Goal: Entertainment & Leisure: Consume media (video, audio)

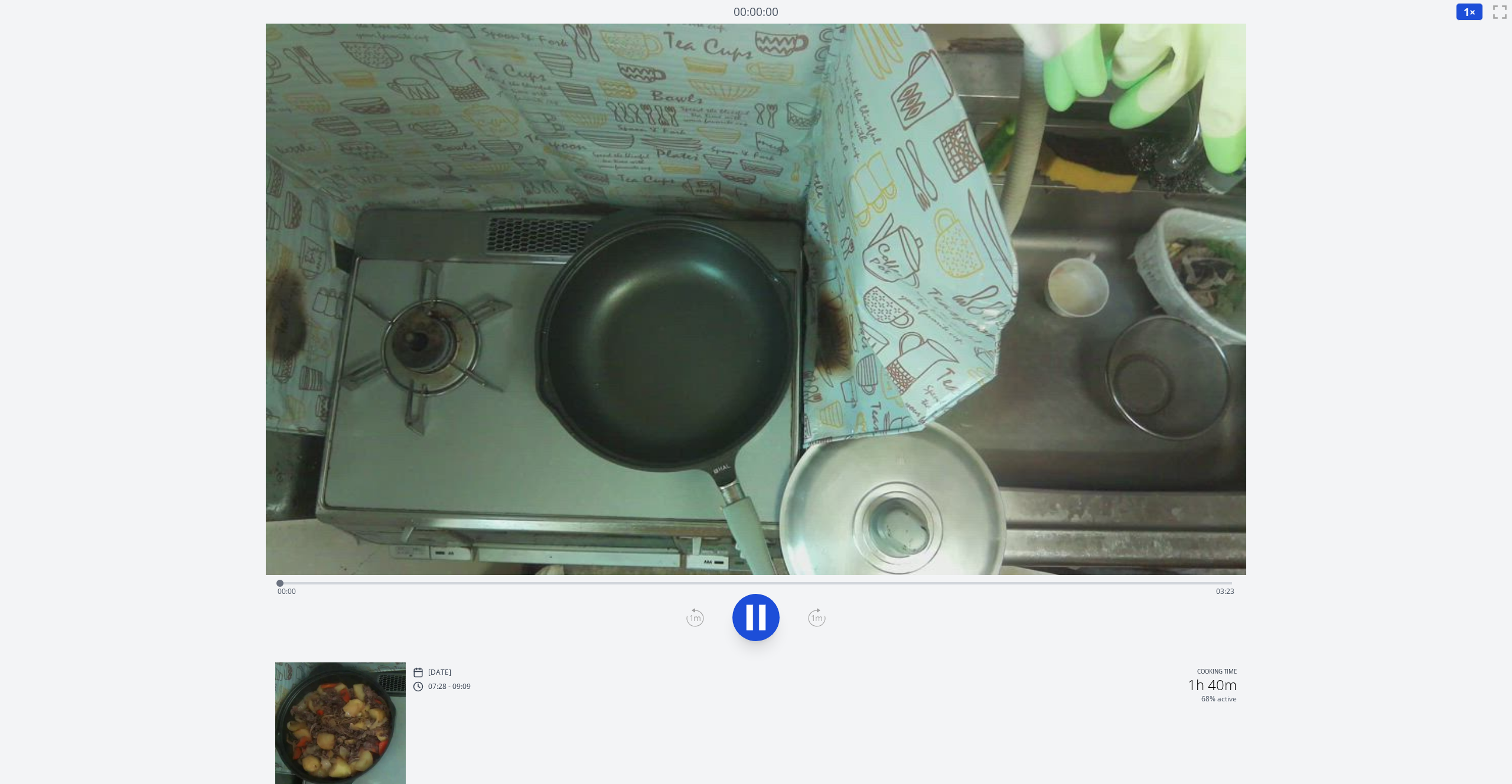
click at [753, 315] on video at bounding box center [756, 299] width 980 height 551
click at [549, 582] on div "Time elapsed: 00:52 Time remaining: 02:31" at bounding box center [756, 591] width 957 height 19
drag, startPoint x: 549, startPoint y: 581, endPoint x: 598, endPoint y: 578, distance: 49.1
click at [598, 578] on div at bounding box center [598, 583] width 17 height 17
click at [748, 615] on icon at bounding box center [750, 616] width 7 height 25
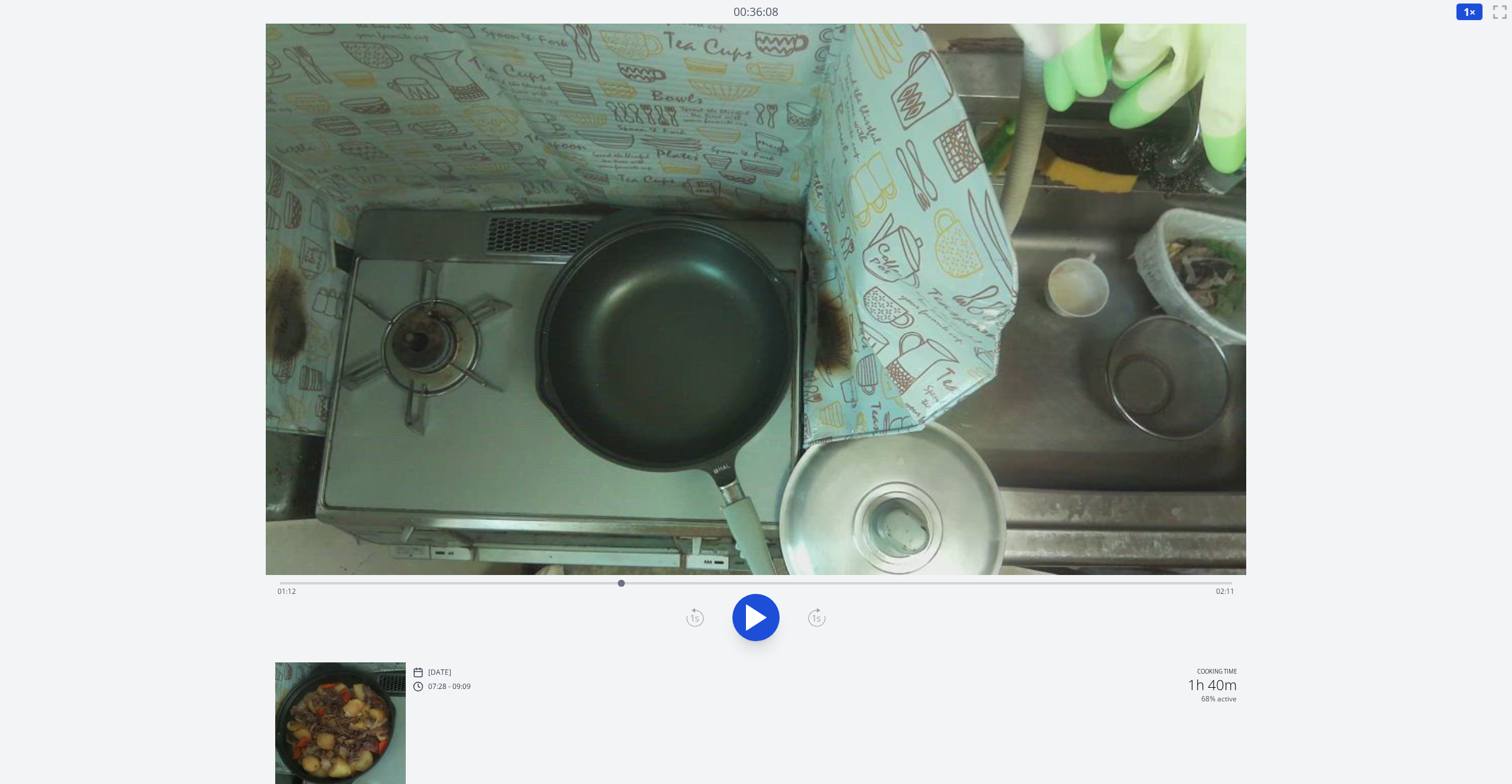
click at [695, 621] on icon at bounding box center [695, 617] width 17 height 19
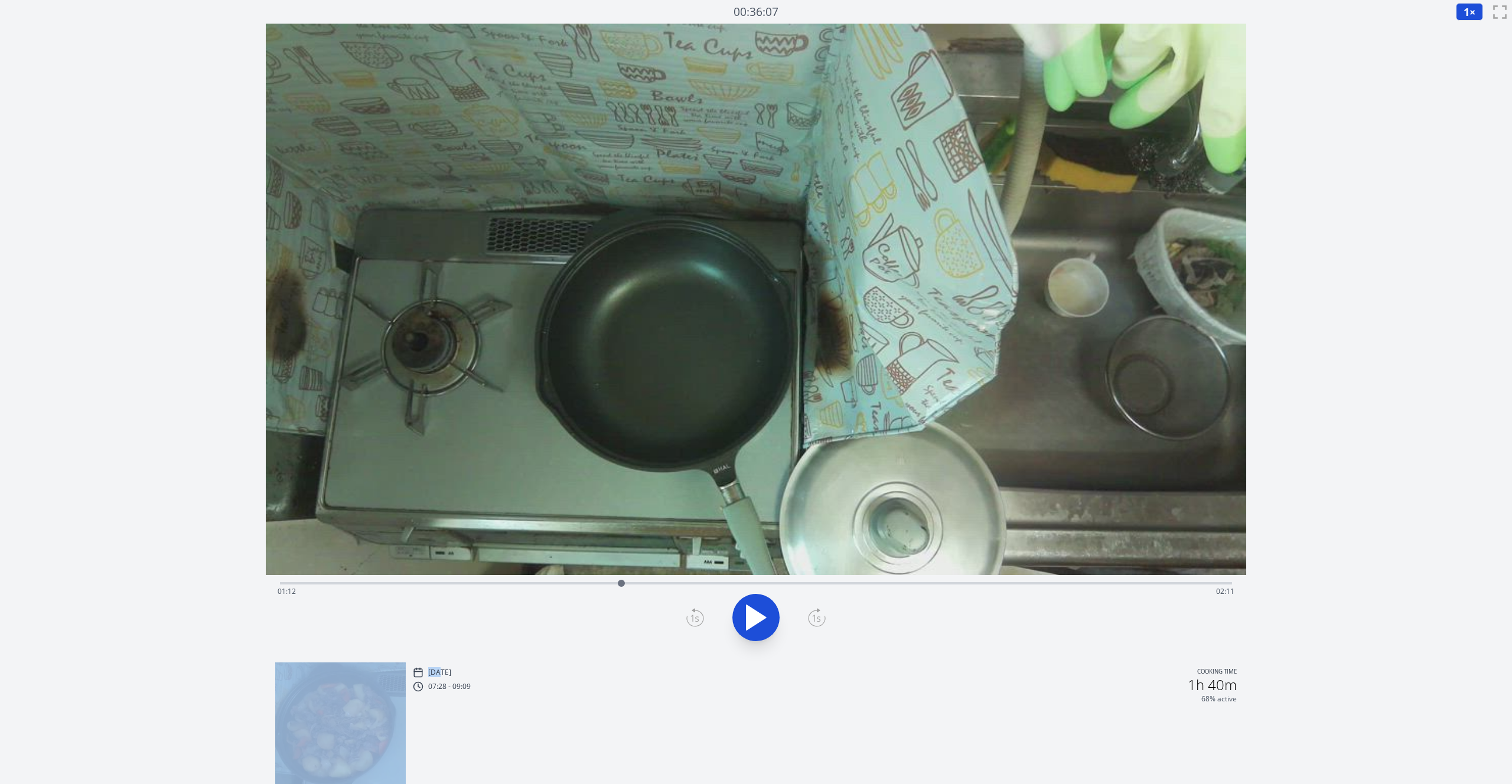
click at [695, 621] on icon at bounding box center [695, 617] width 17 height 19
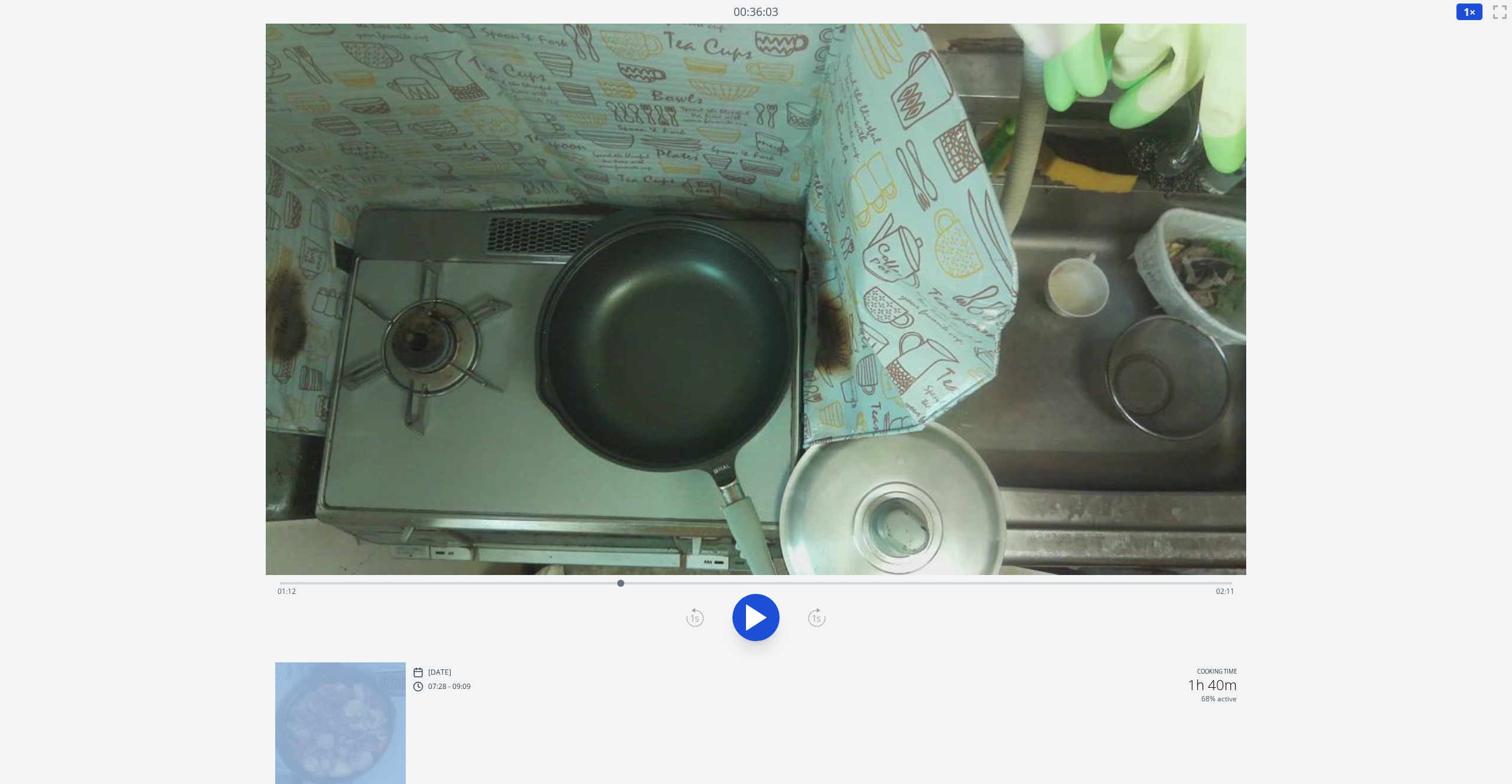
click at [695, 621] on icon at bounding box center [695, 617] width 17 height 19
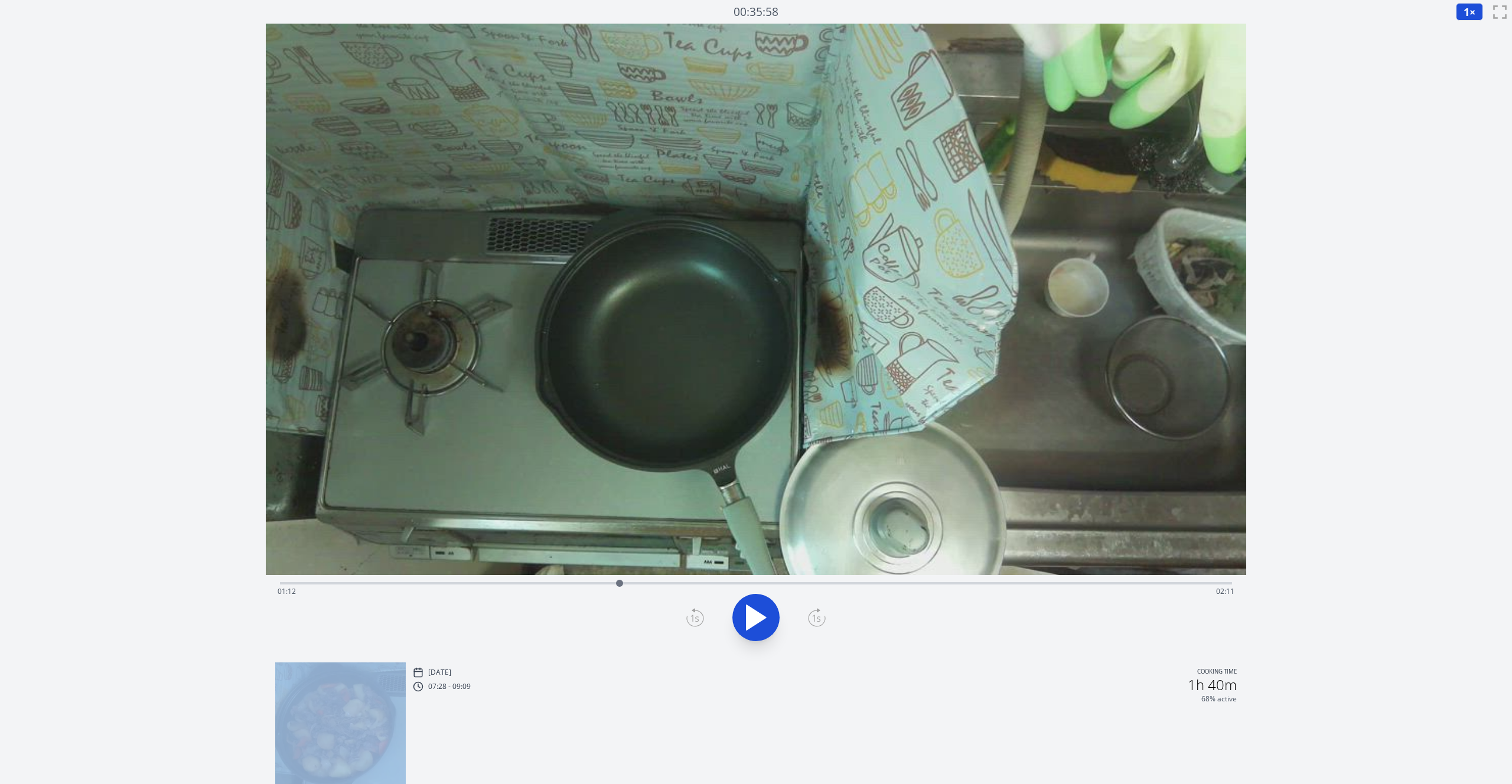
click at [695, 621] on icon at bounding box center [695, 617] width 17 height 19
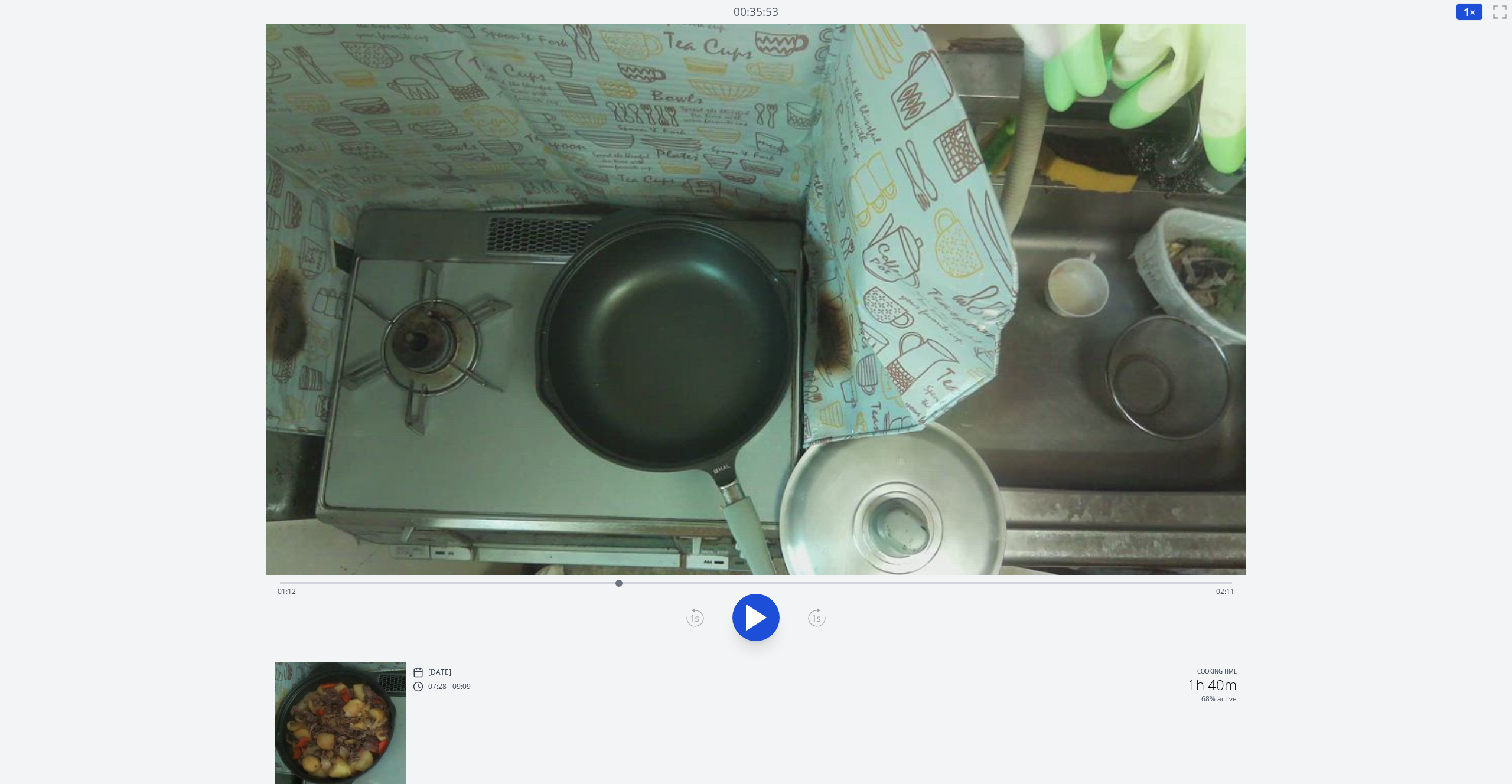
click at [695, 620] on icon at bounding box center [695, 617] width 17 height 19
click at [693, 624] on icon at bounding box center [695, 617] width 17 height 19
click at [693, 616] on icon at bounding box center [695, 618] width 8 height 7
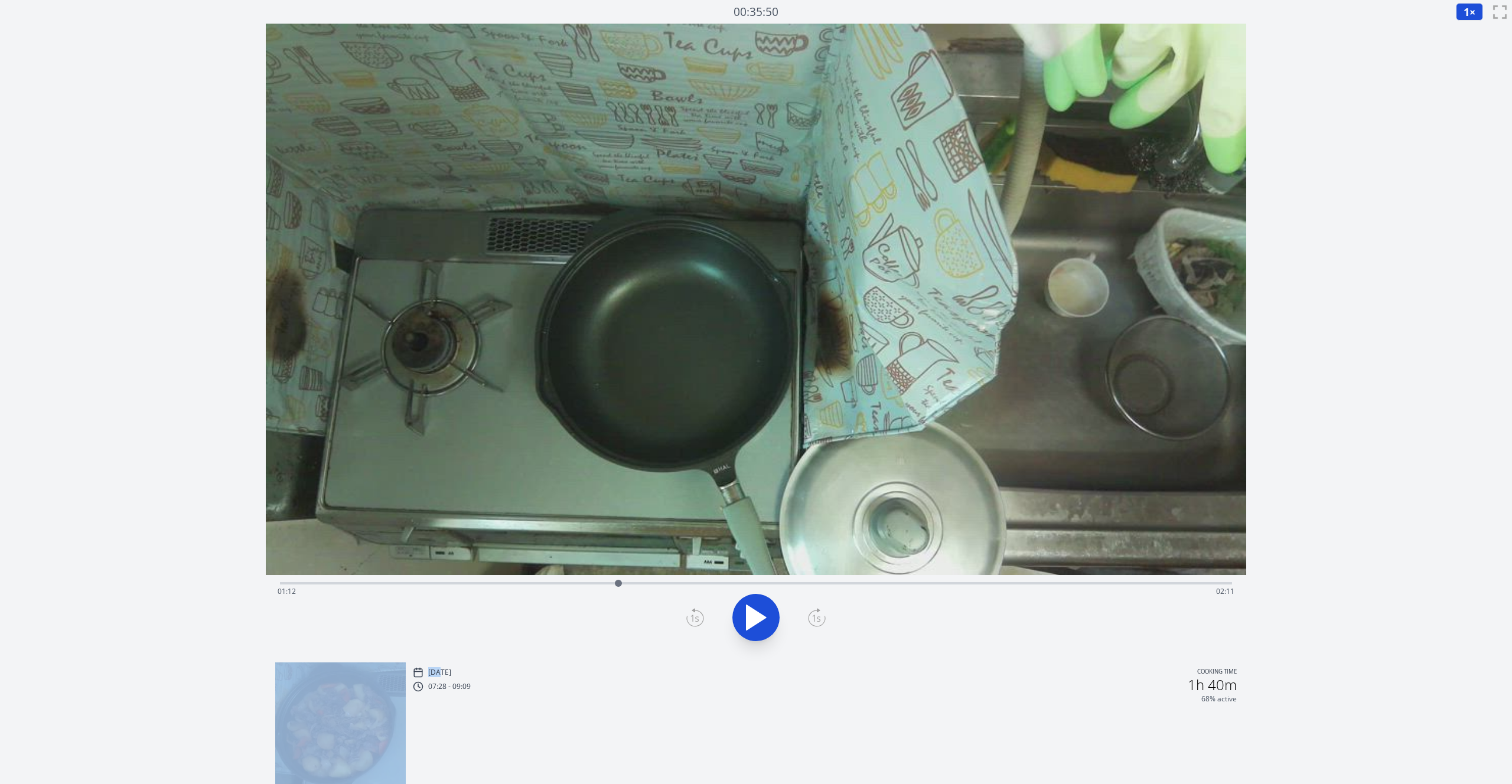
click at [693, 616] on icon at bounding box center [695, 618] width 8 height 7
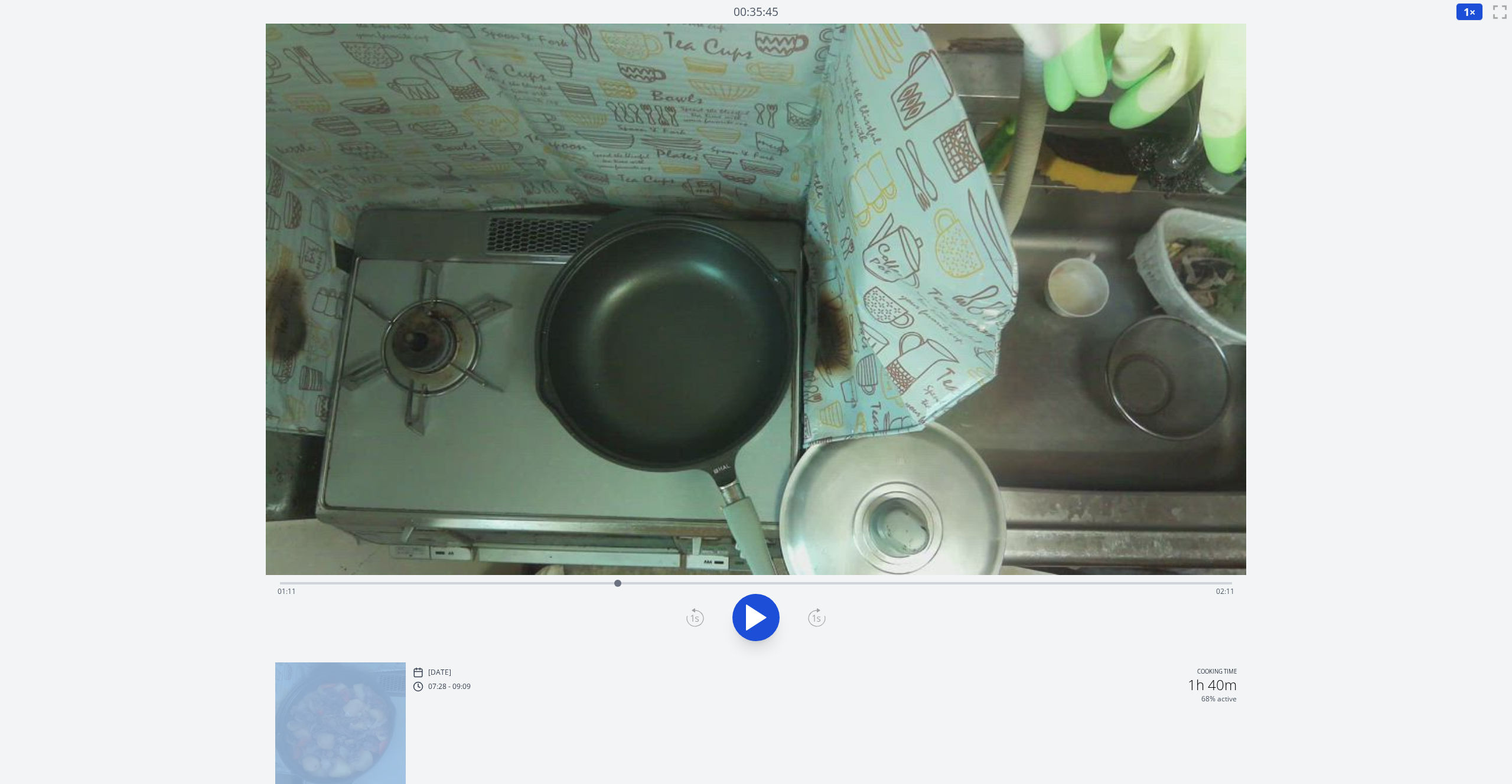
click at [693, 616] on icon at bounding box center [695, 618] width 8 height 7
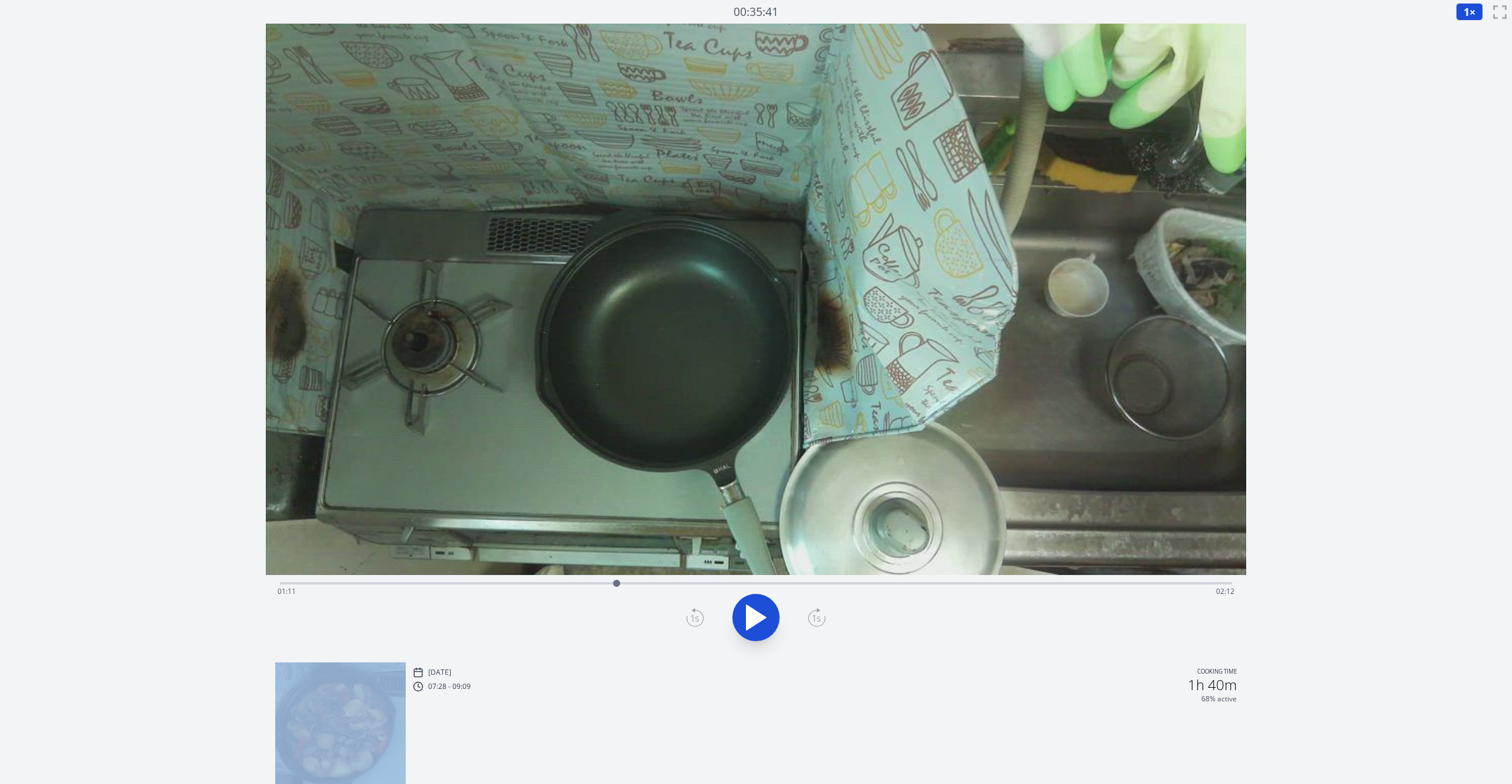
click at [693, 616] on icon at bounding box center [695, 618] width 8 height 7
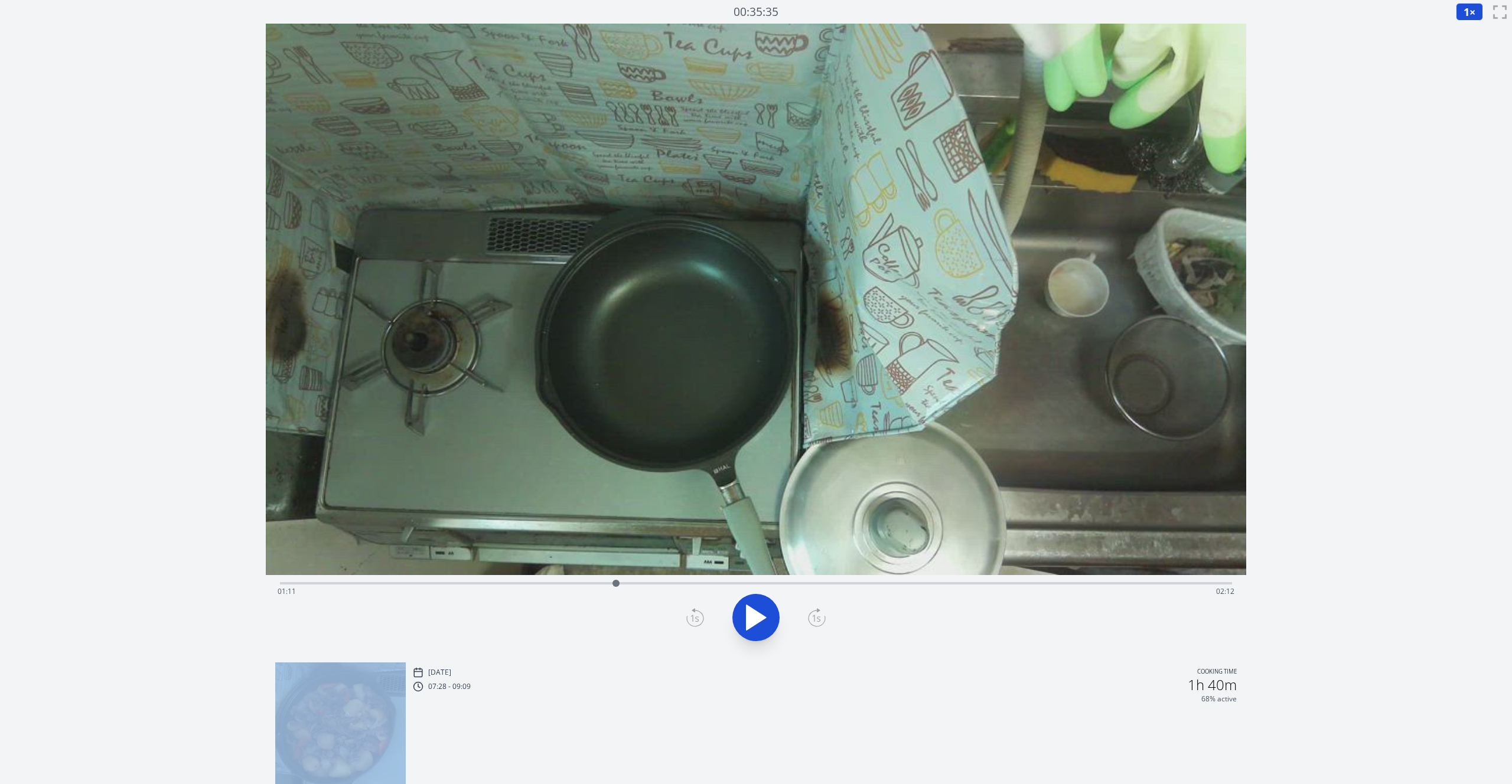
click at [693, 616] on icon at bounding box center [695, 618] width 8 height 7
drag, startPoint x: 617, startPoint y: 584, endPoint x: 602, endPoint y: 584, distance: 15.0
click at [602, 584] on div at bounding box center [601, 583] width 7 height 7
click at [815, 616] on icon at bounding box center [816, 617] width 17 height 19
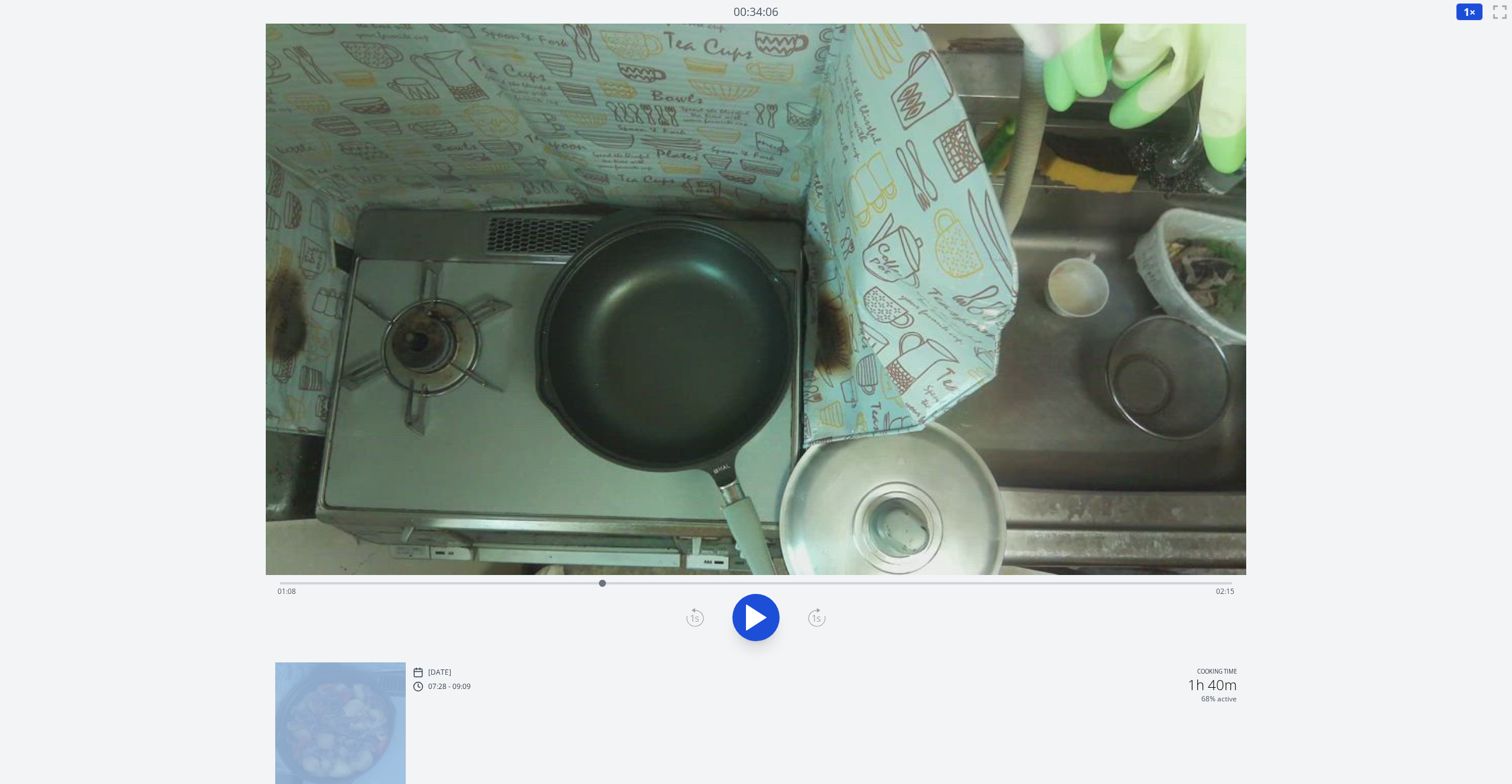
click at [815, 616] on icon at bounding box center [816, 617] width 17 height 19
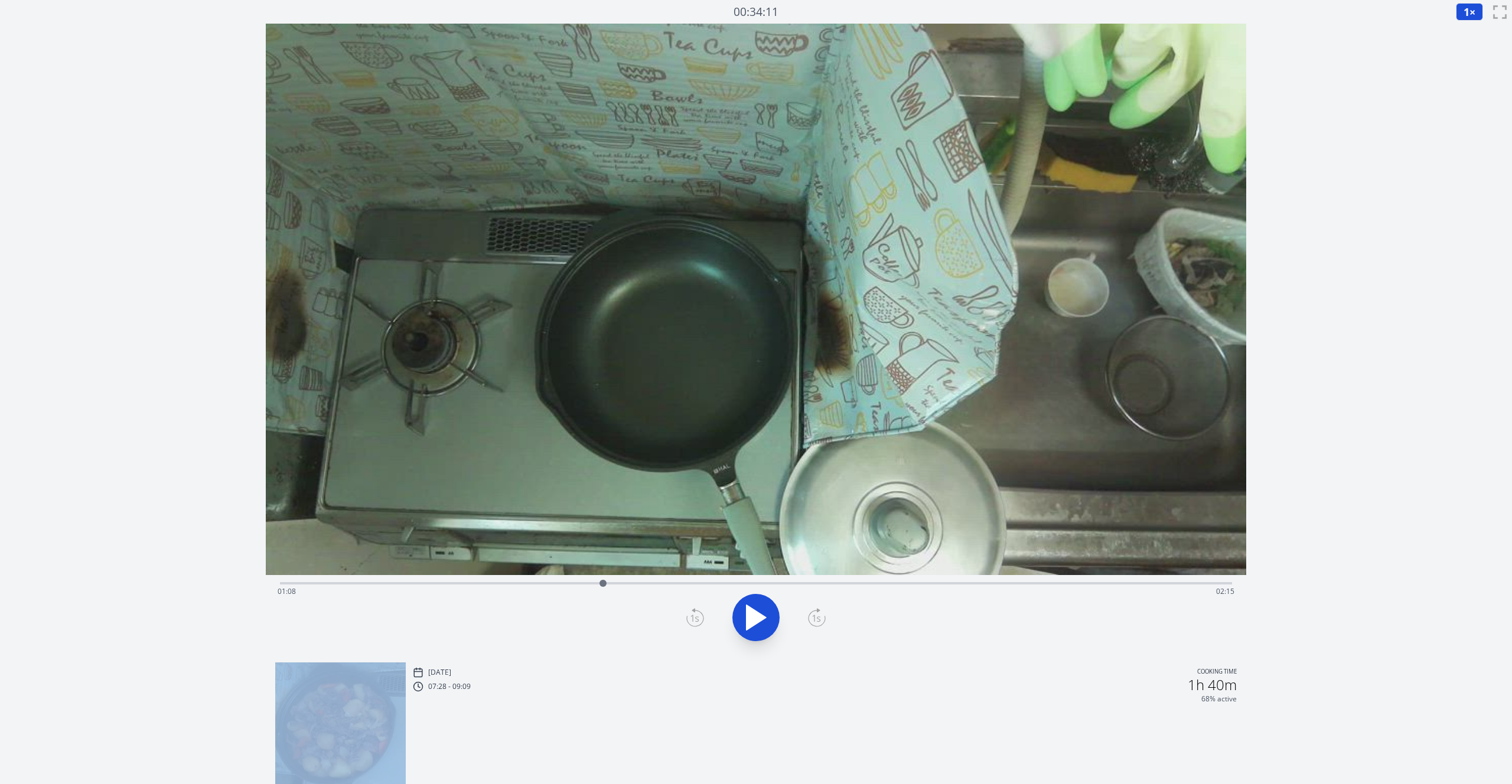
click at [815, 616] on icon at bounding box center [816, 617] width 17 height 19
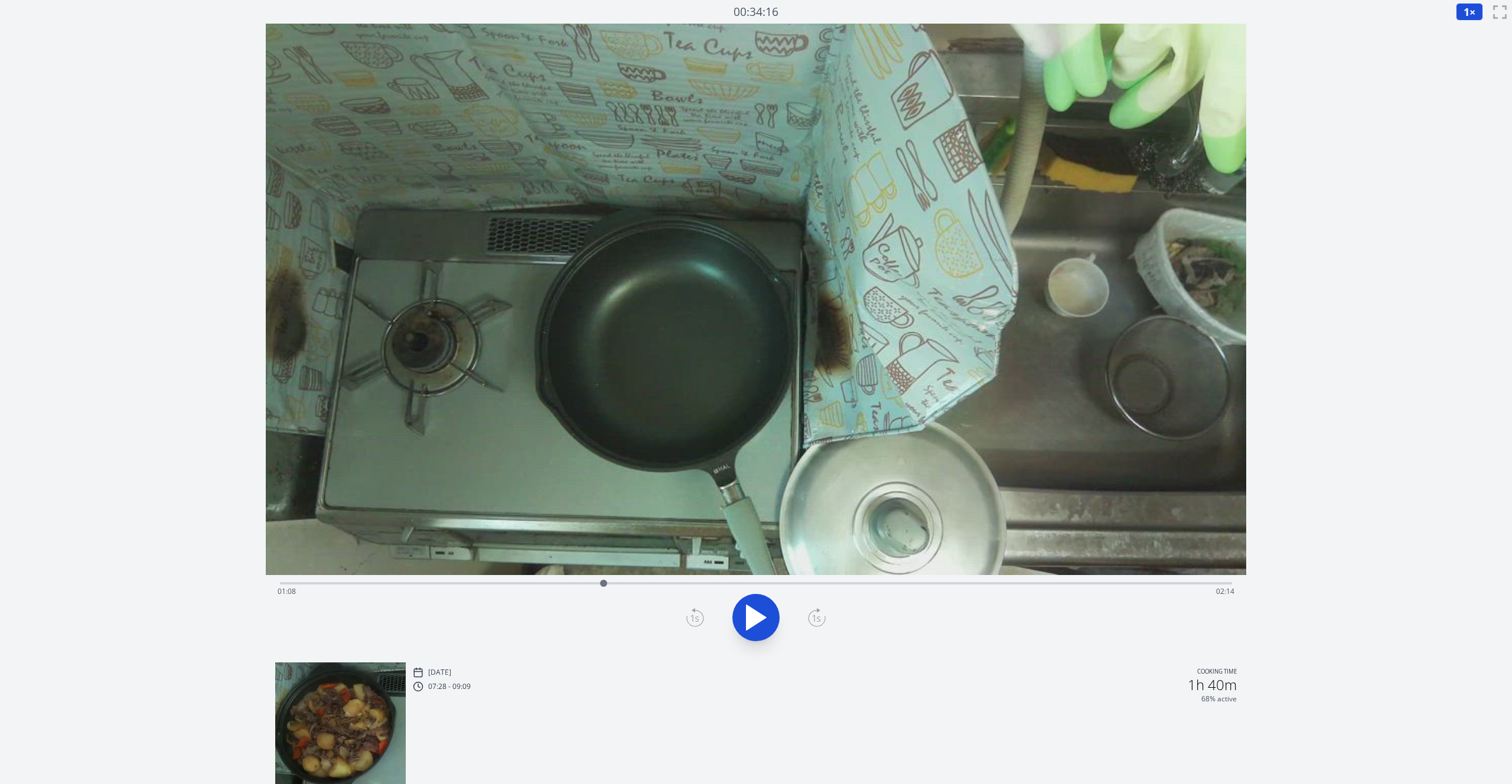
click at [688, 619] on icon at bounding box center [695, 617] width 17 height 19
click at [693, 615] on icon at bounding box center [695, 618] width 8 height 7
click at [813, 619] on icon at bounding box center [816, 617] width 17 height 19
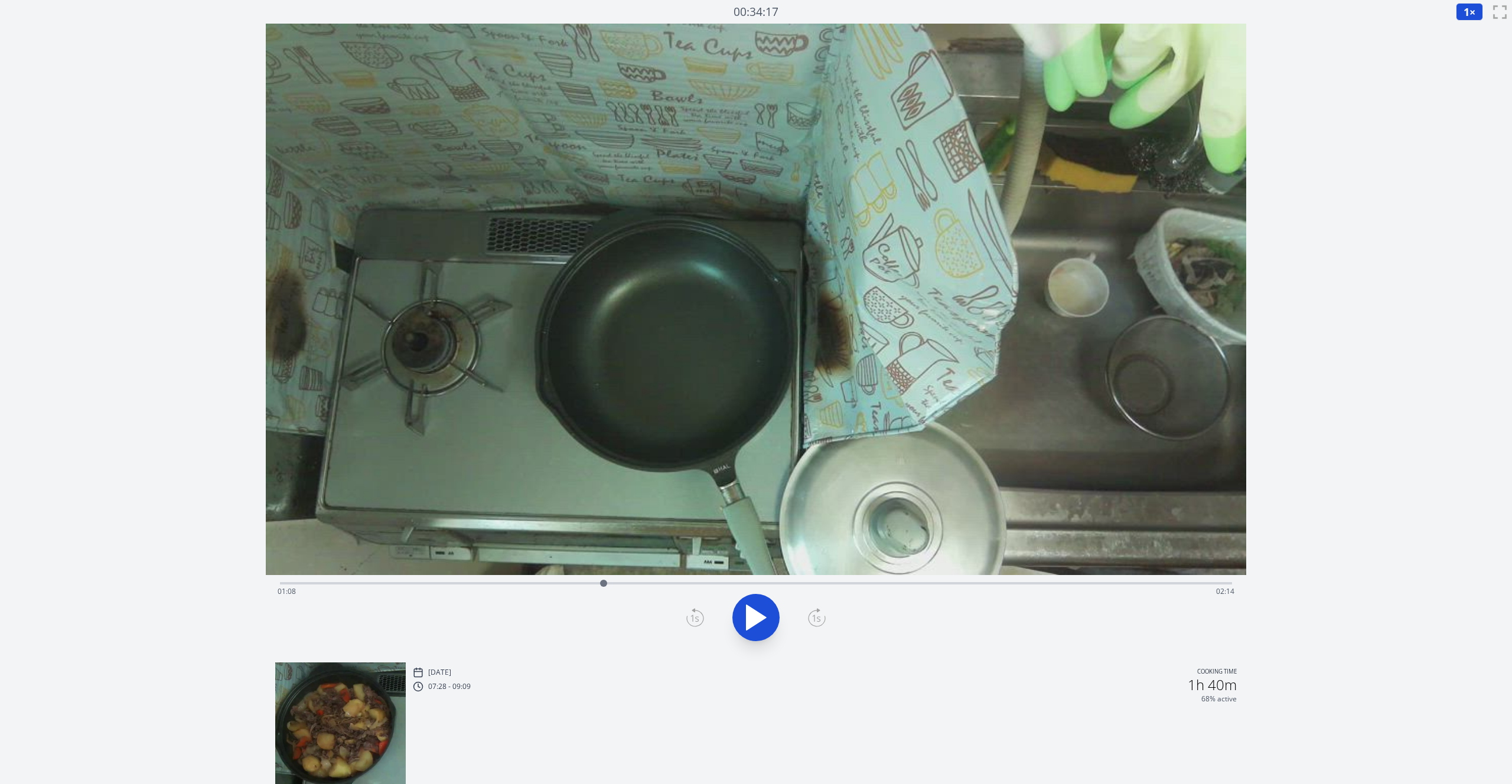
click at [813, 619] on icon at bounding box center [816, 617] width 17 height 19
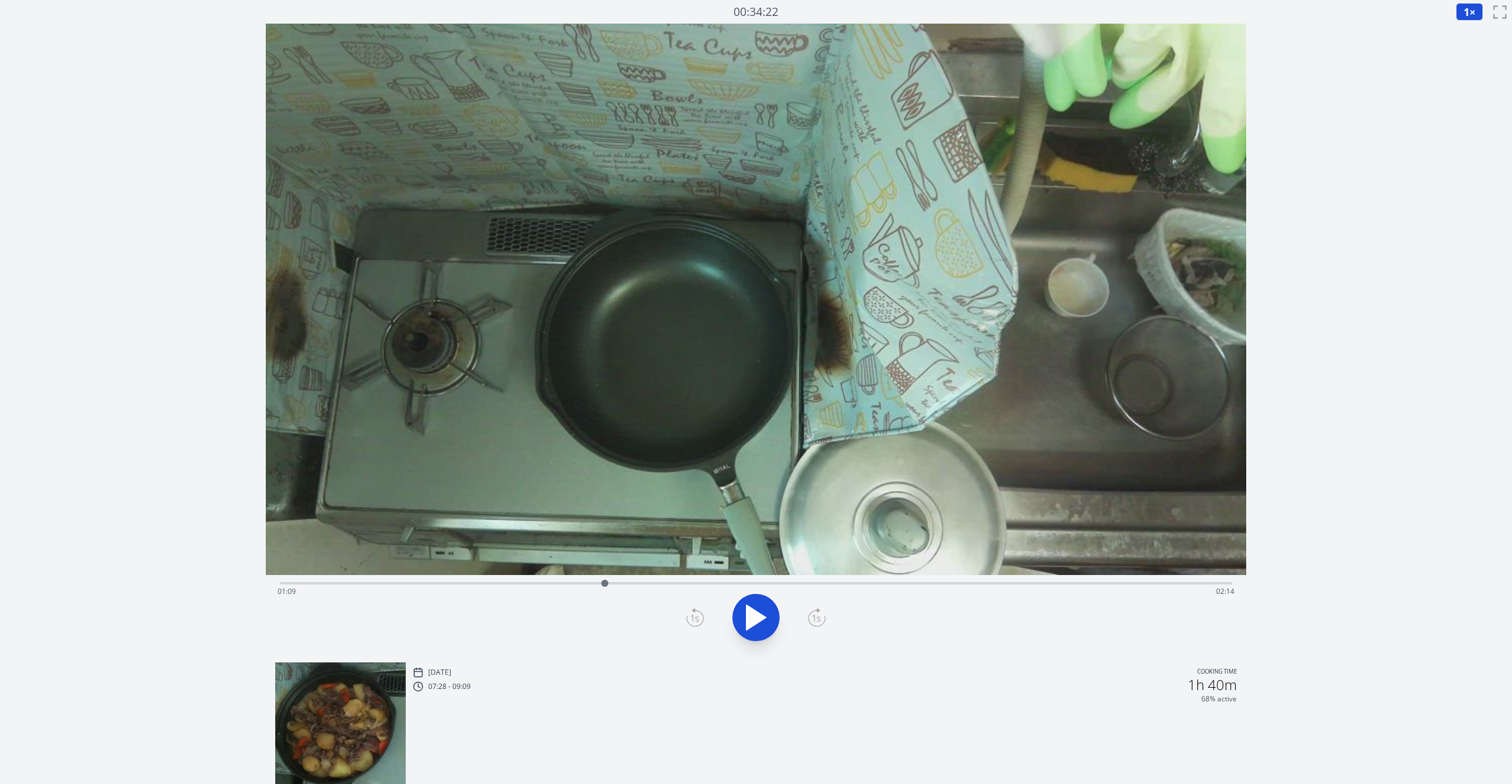
click at [813, 619] on icon at bounding box center [816, 617] width 17 height 19
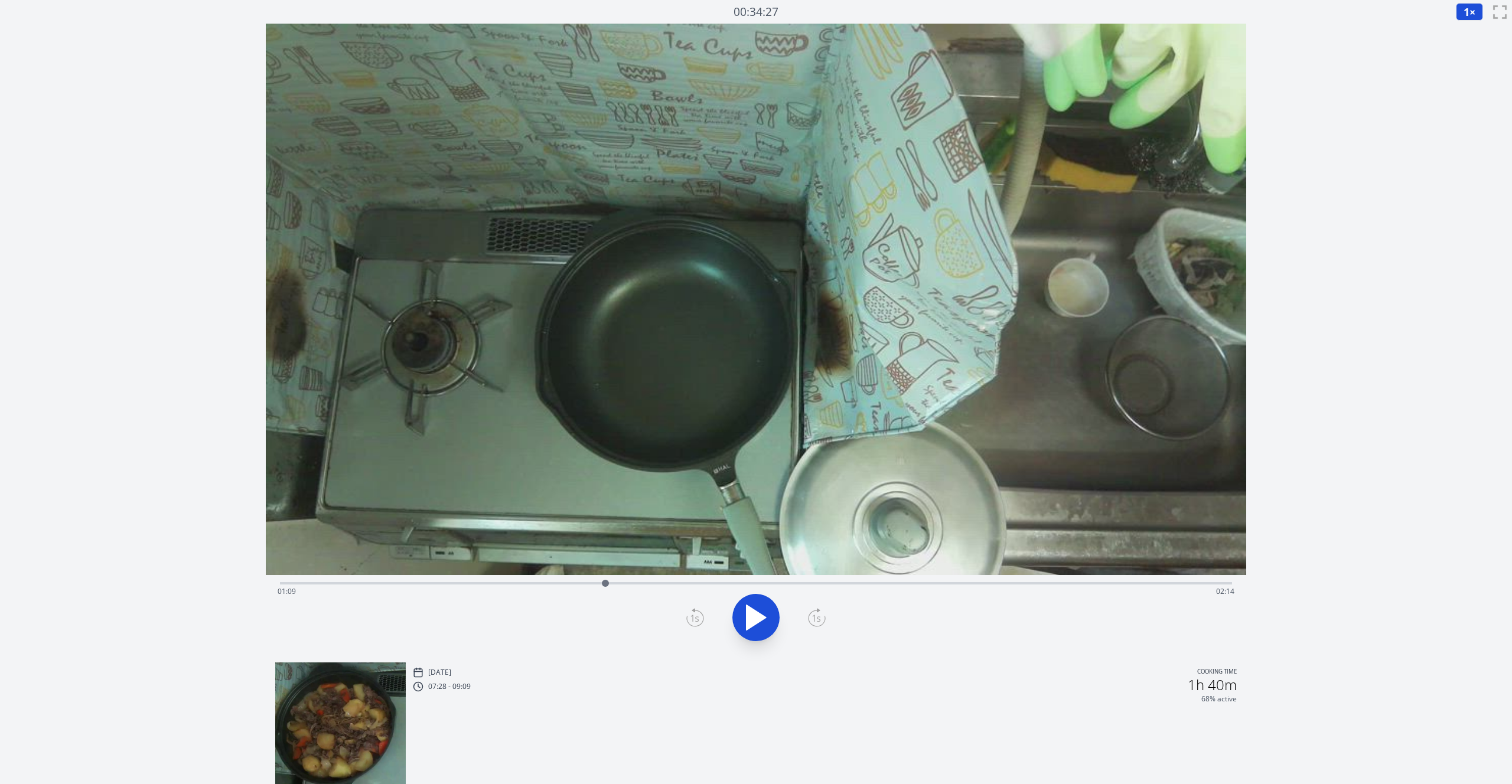
click at [813, 619] on icon at bounding box center [816, 617] width 17 height 19
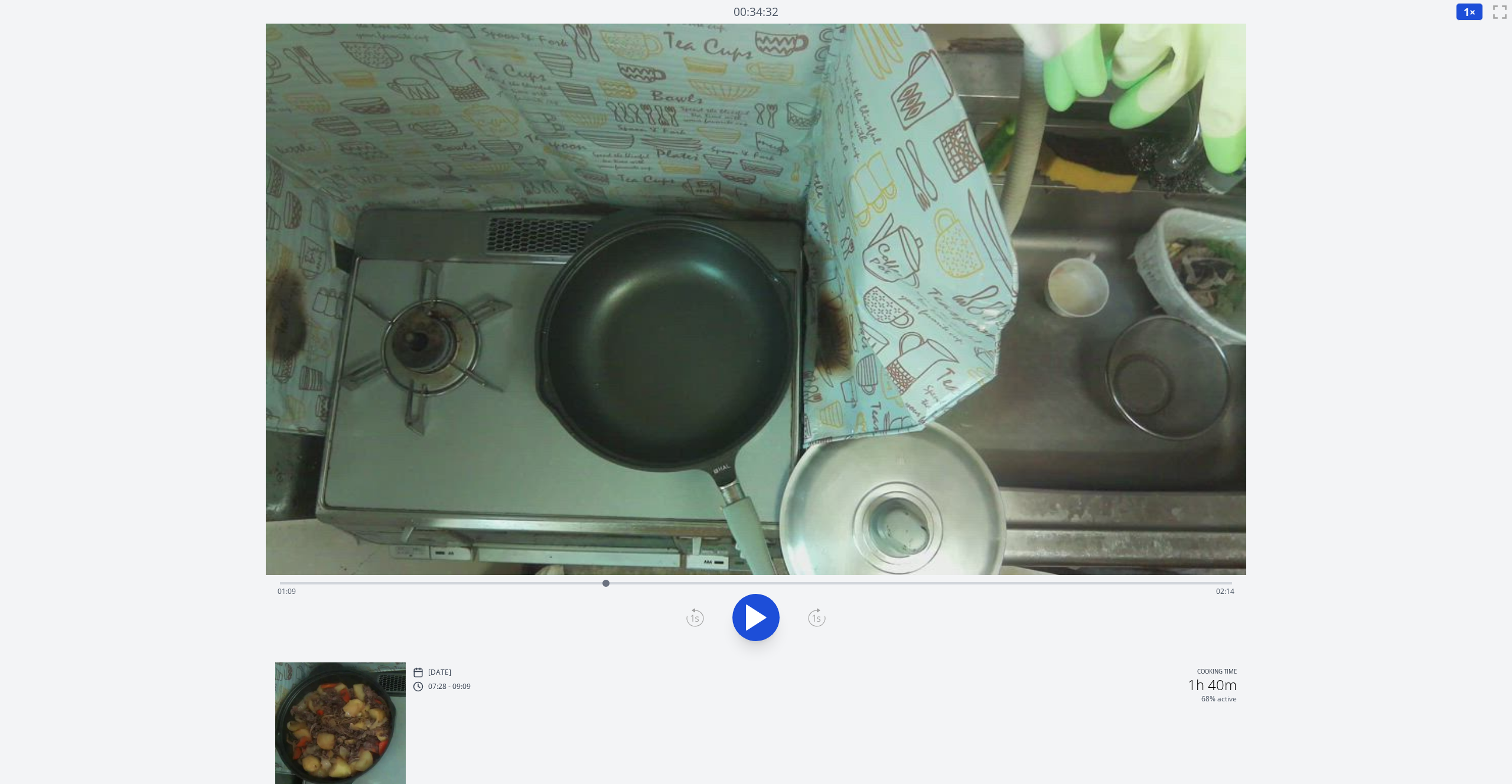
click at [813, 619] on icon at bounding box center [816, 617] width 17 height 19
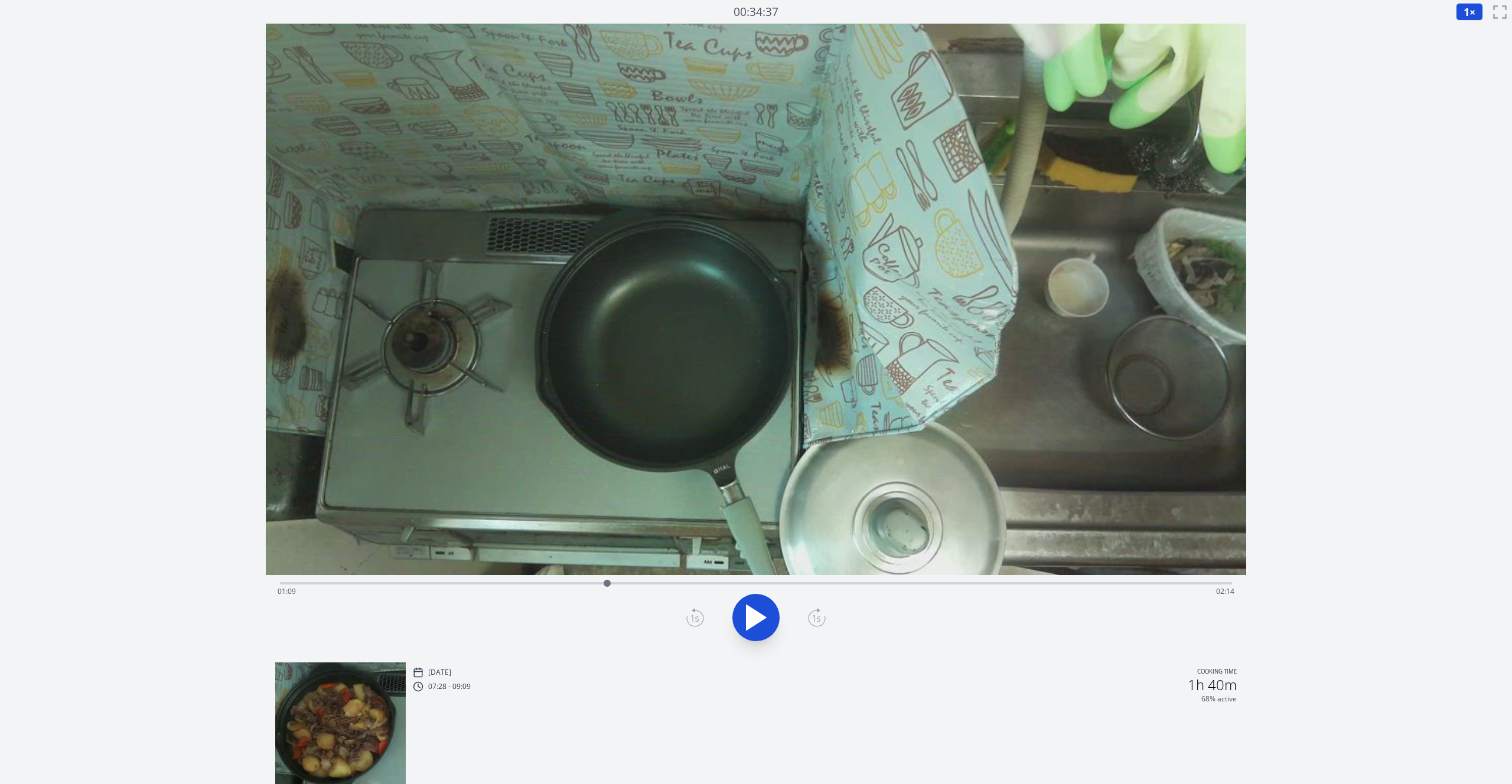
click at [813, 619] on icon at bounding box center [816, 617] width 17 height 19
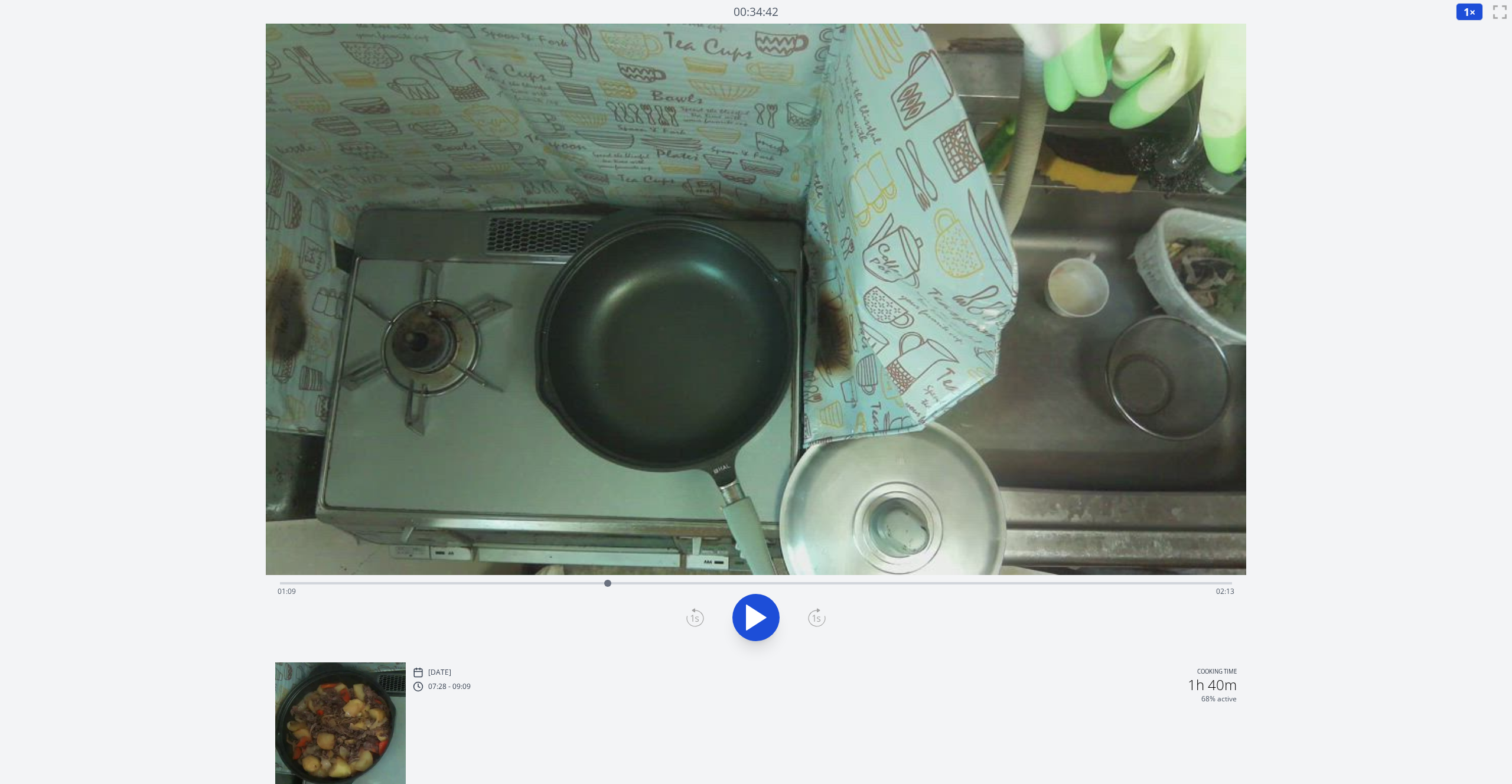
click at [813, 619] on icon at bounding box center [816, 617] width 17 height 19
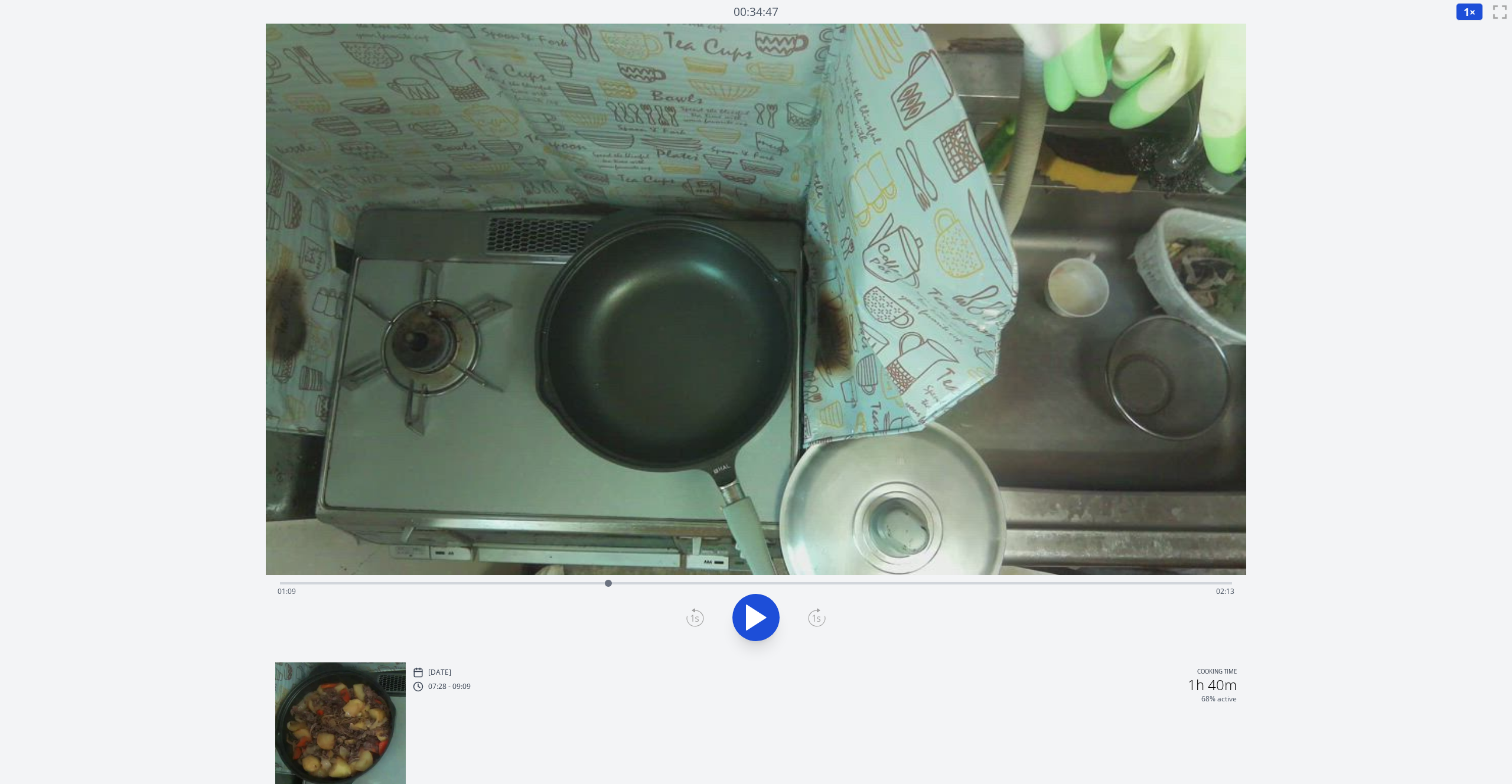
click at [813, 619] on icon at bounding box center [816, 617] width 17 height 19
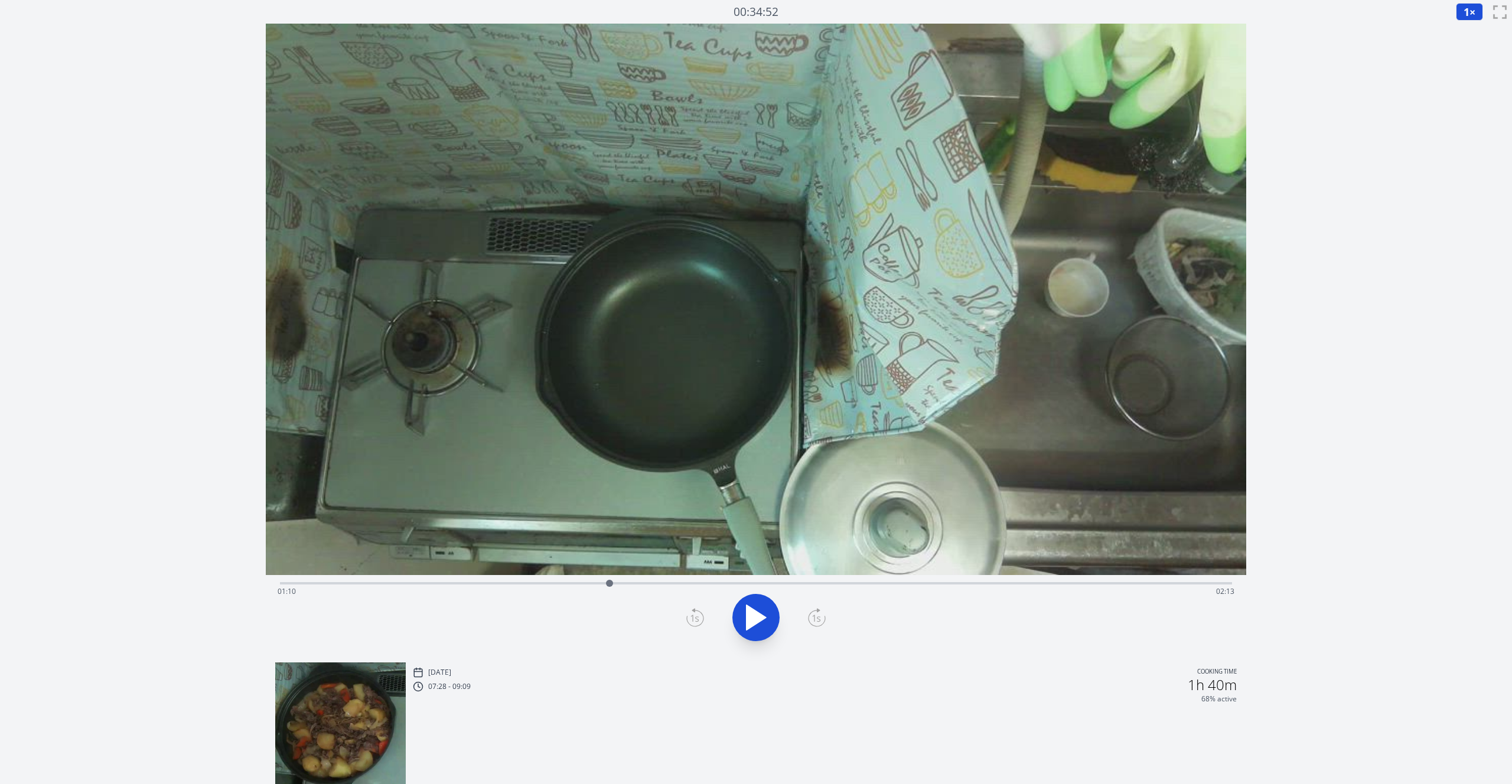
click at [813, 619] on icon at bounding box center [816, 617] width 17 height 19
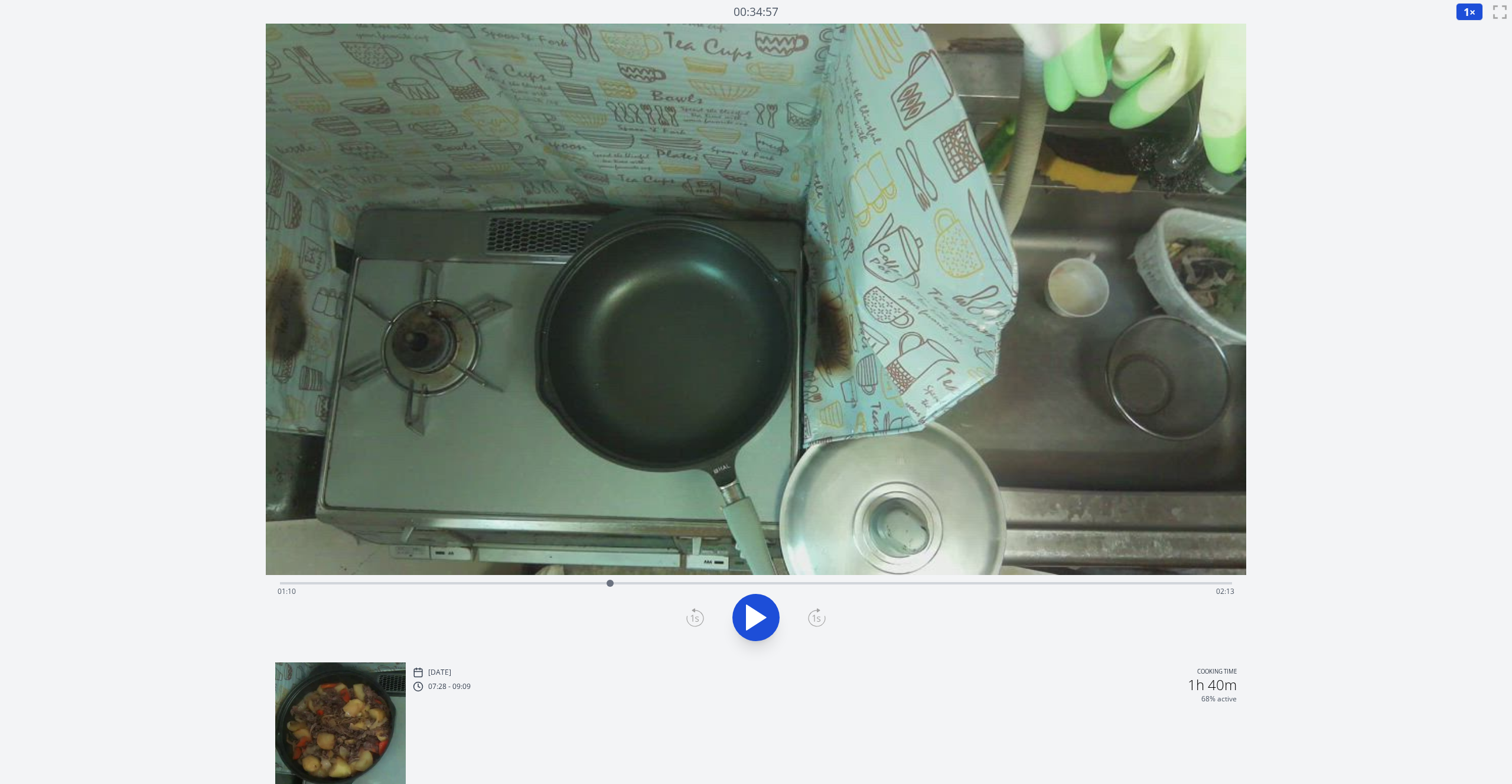
click at [813, 619] on icon at bounding box center [816, 617] width 17 height 19
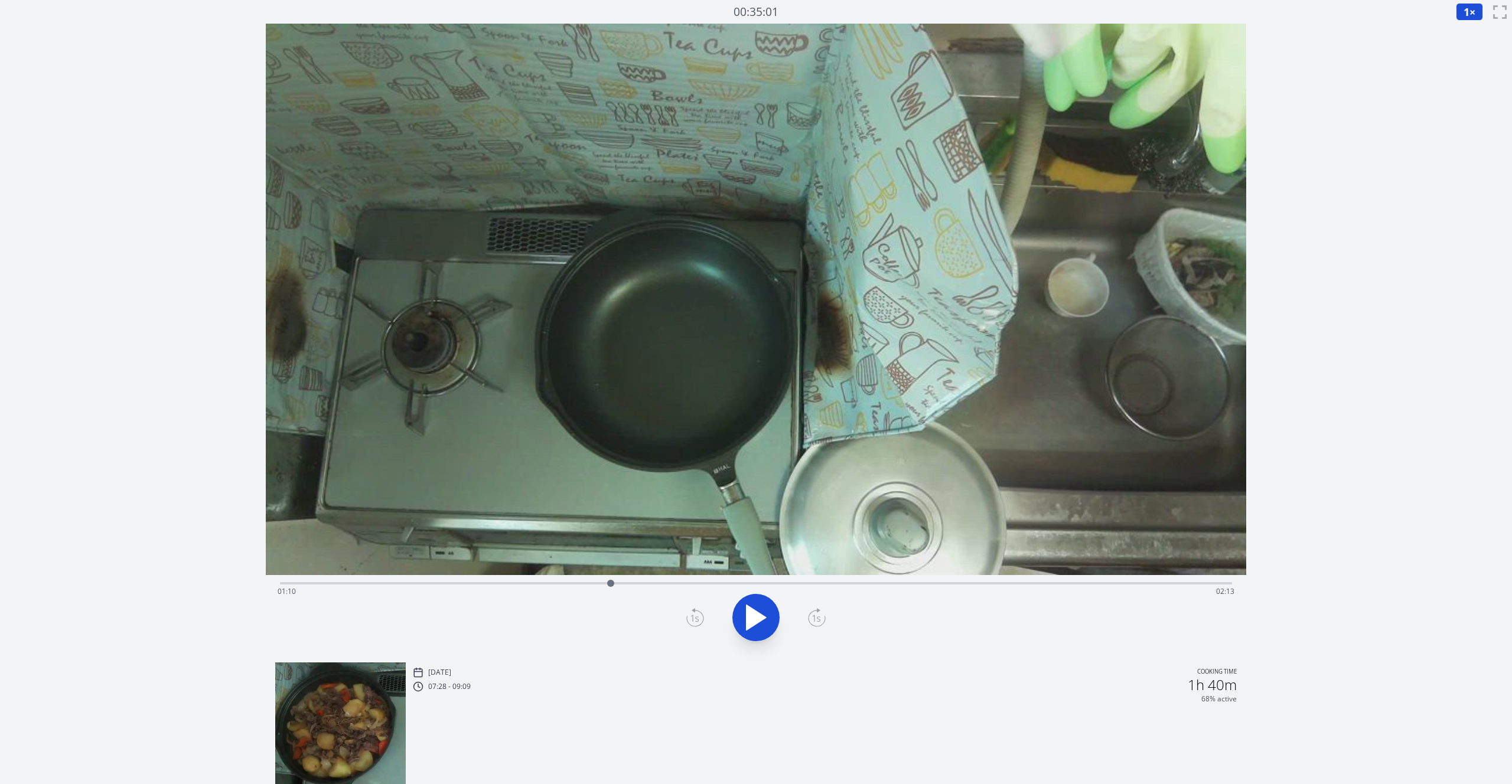
click at [813, 619] on icon at bounding box center [816, 617] width 17 height 19
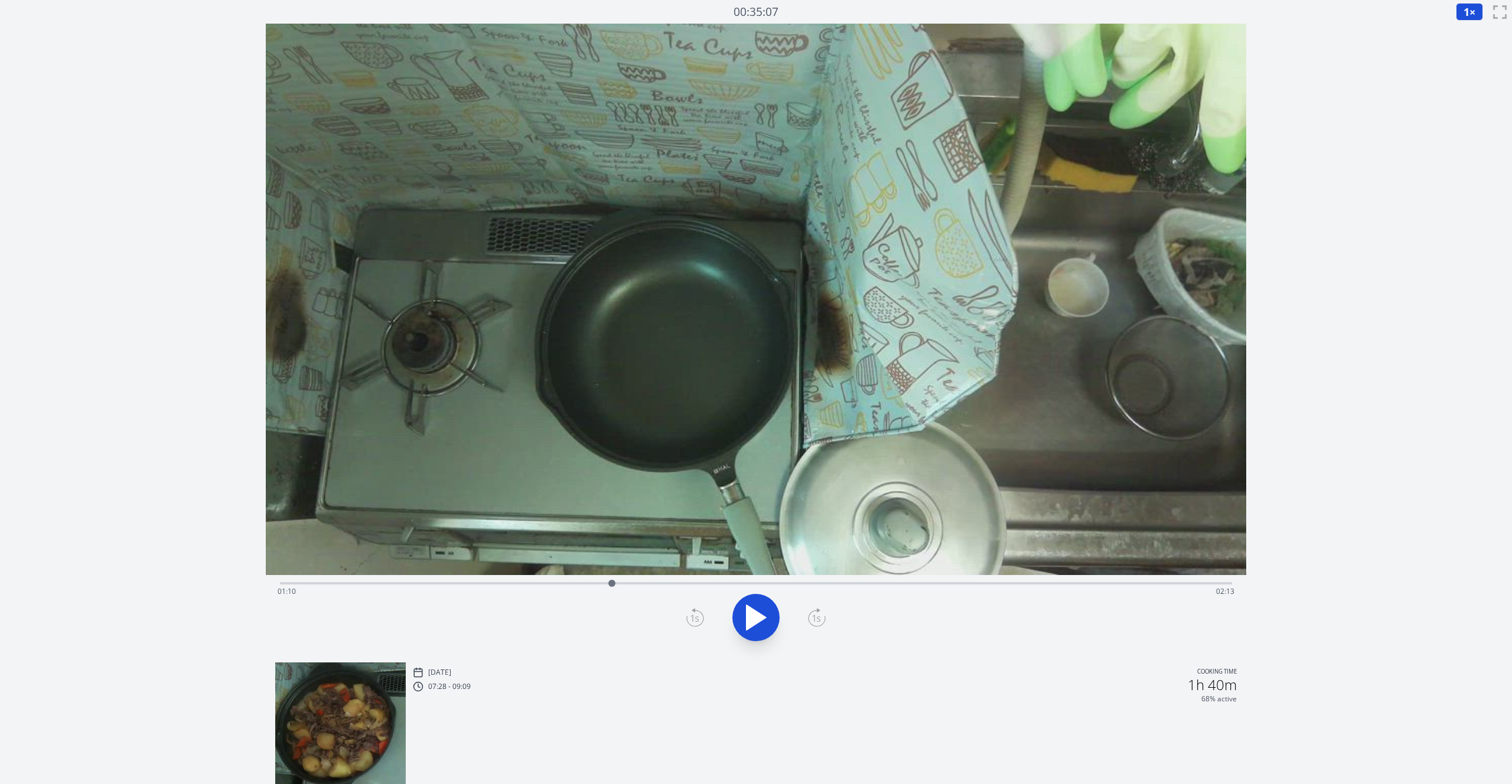
click at [813, 619] on icon at bounding box center [816, 617] width 17 height 19
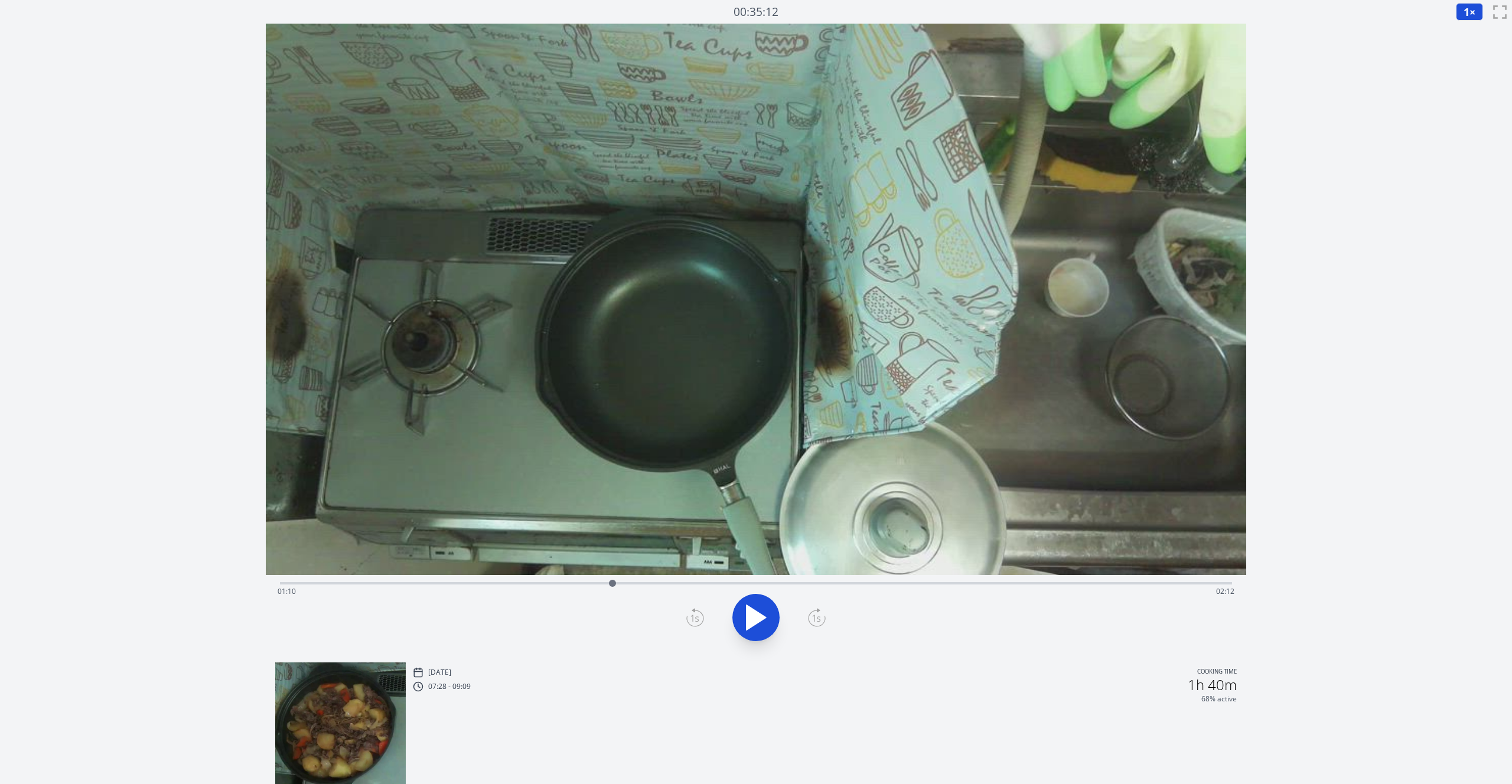
click at [813, 619] on icon at bounding box center [816, 617] width 17 height 19
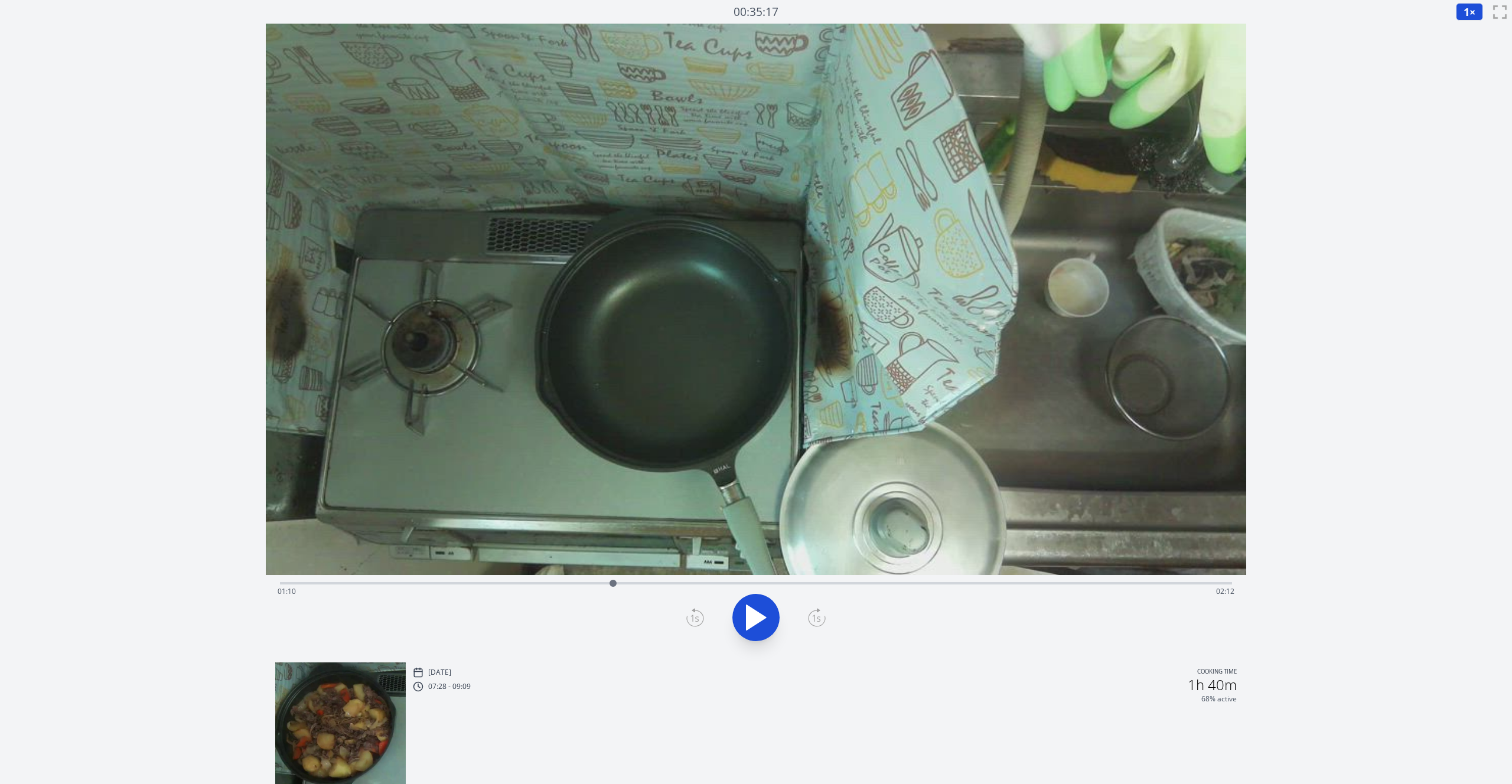
click at [813, 619] on icon at bounding box center [816, 617] width 17 height 19
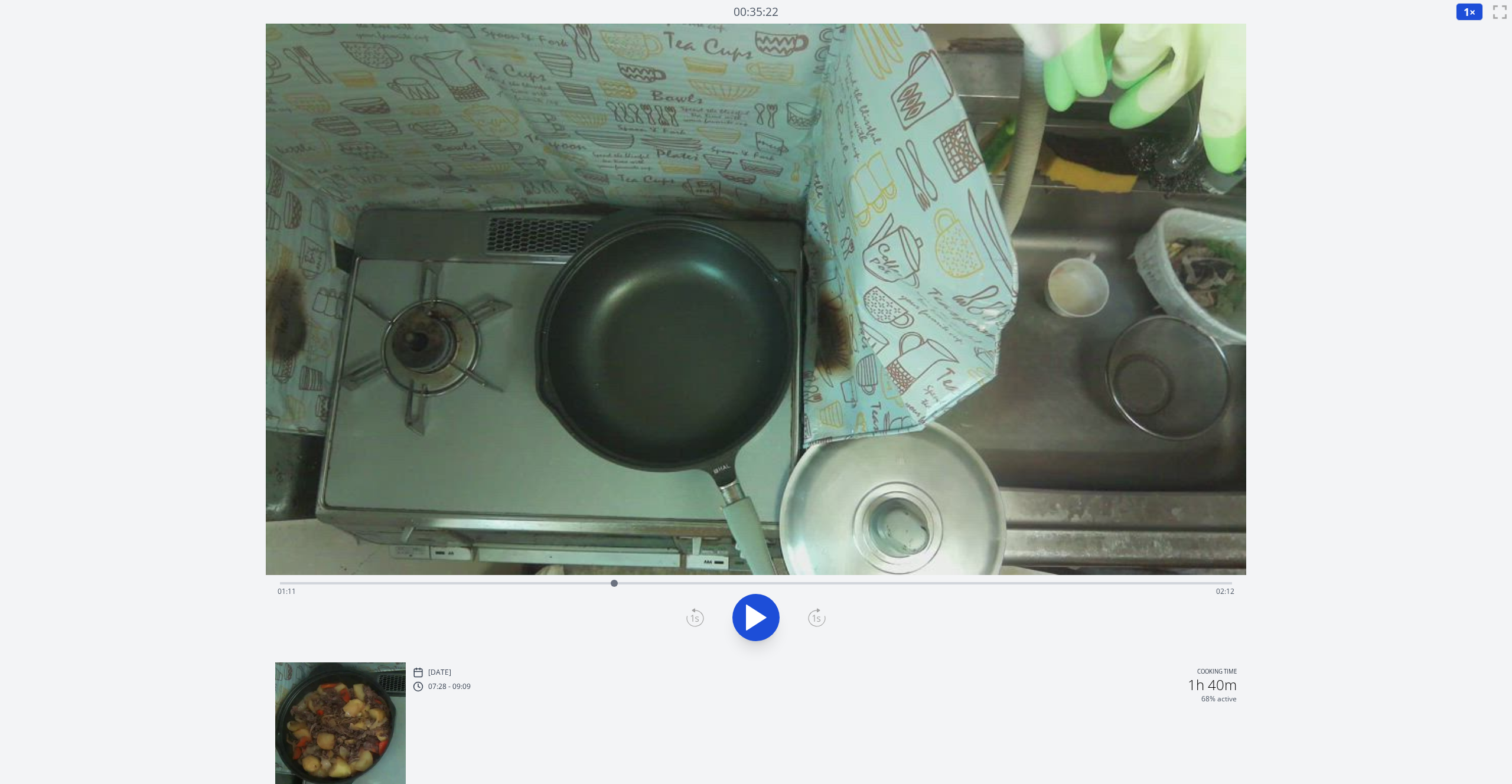
click at [813, 619] on icon at bounding box center [816, 617] width 17 height 19
click at [763, 618] on icon at bounding box center [756, 617] width 20 height 25
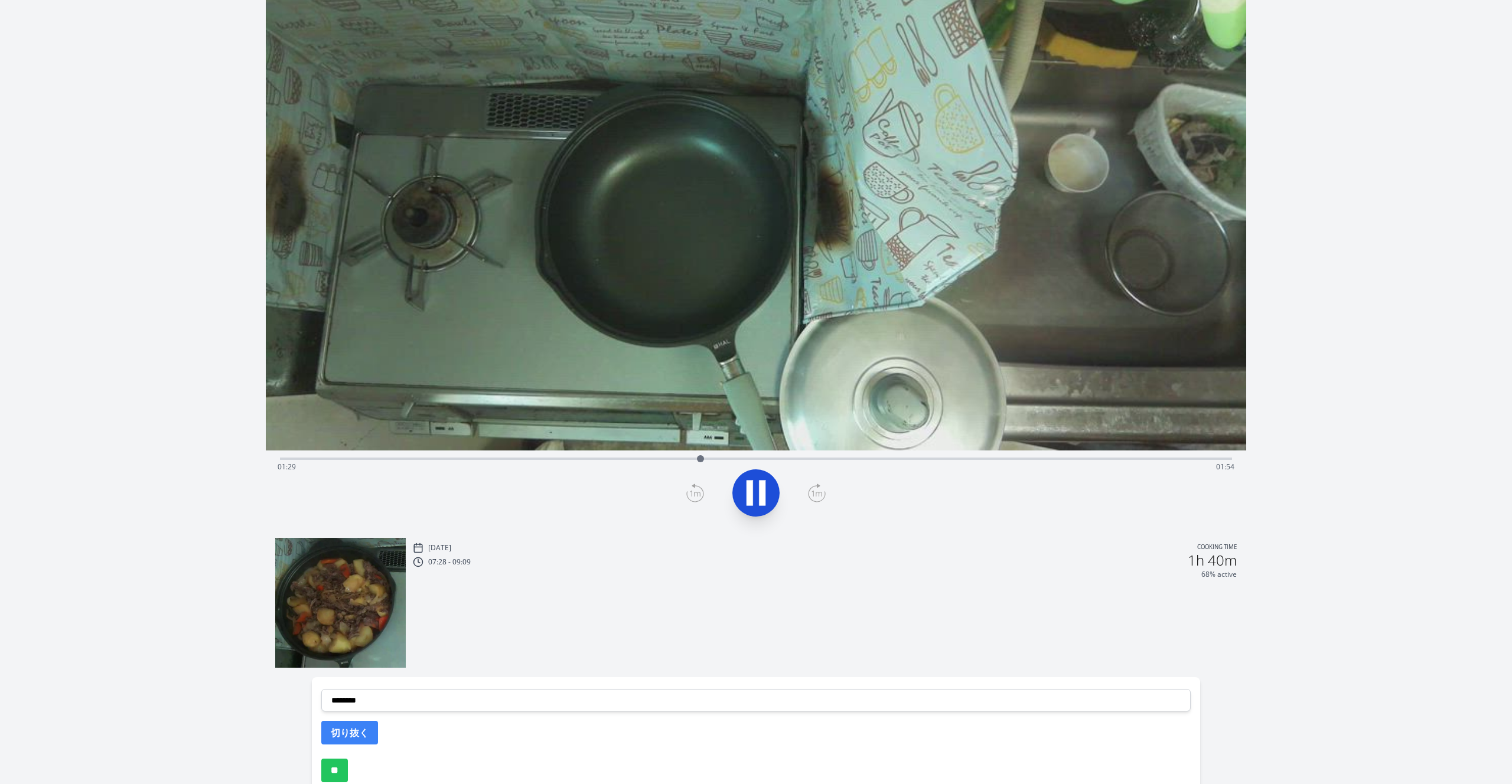
scroll to position [105, 0]
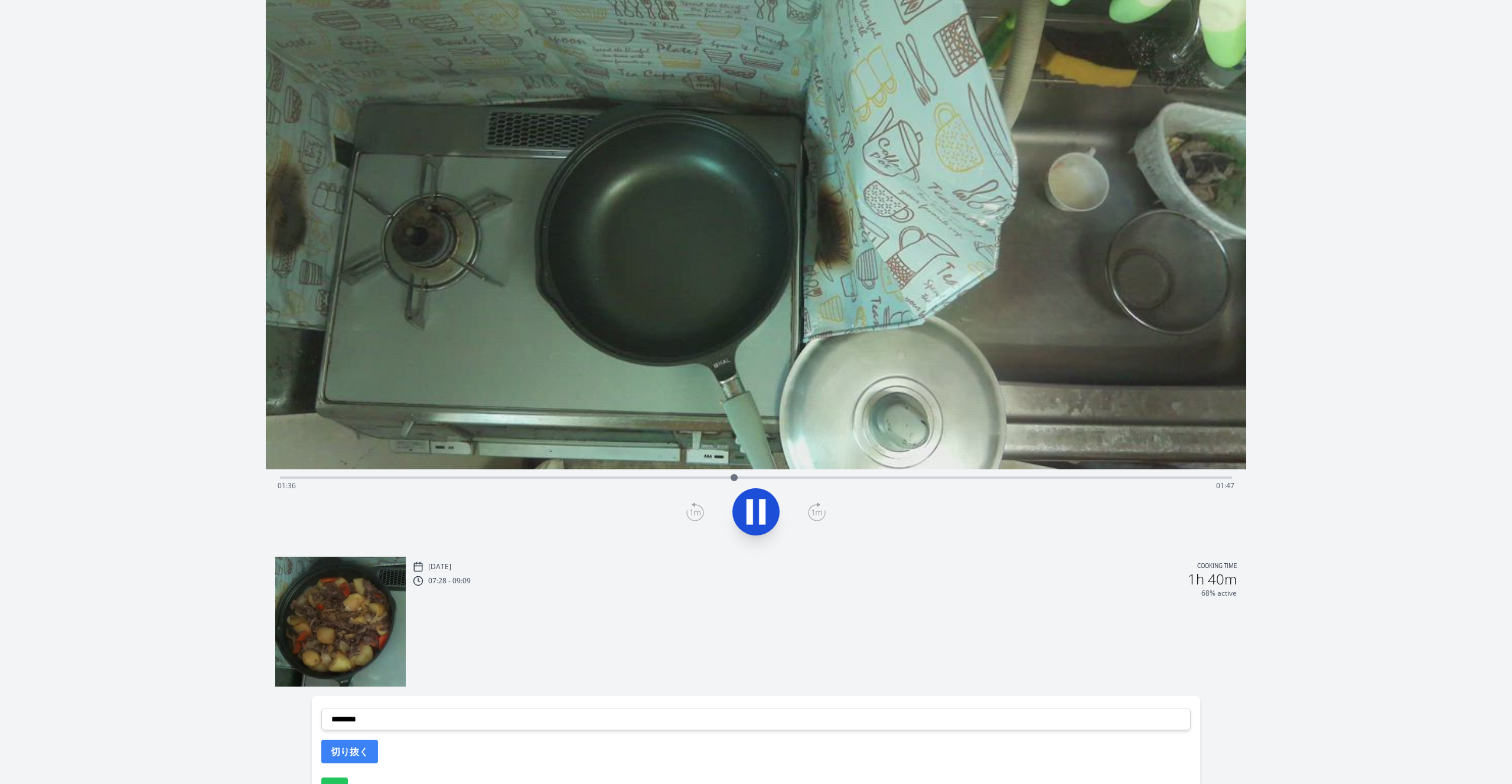
click at [758, 512] on icon at bounding box center [756, 512] width 33 height 33
click at [759, 510] on icon at bounding box center [756, 512] width 20 height 25
drag, startPoint x: 740, startPoint y: 477, endPoint x: 1009, endPoint y: 497, distance: 269.7
click at [1009, 497] on div "Time elapsed: 02:35 Time remaining: 00:48" at bounding box center [756, 508] width 980 height 78
drag, startPoint x: 1015, startPoint y: 477, endPoint x: 1168, endPoint y: 482, distance: 153.1
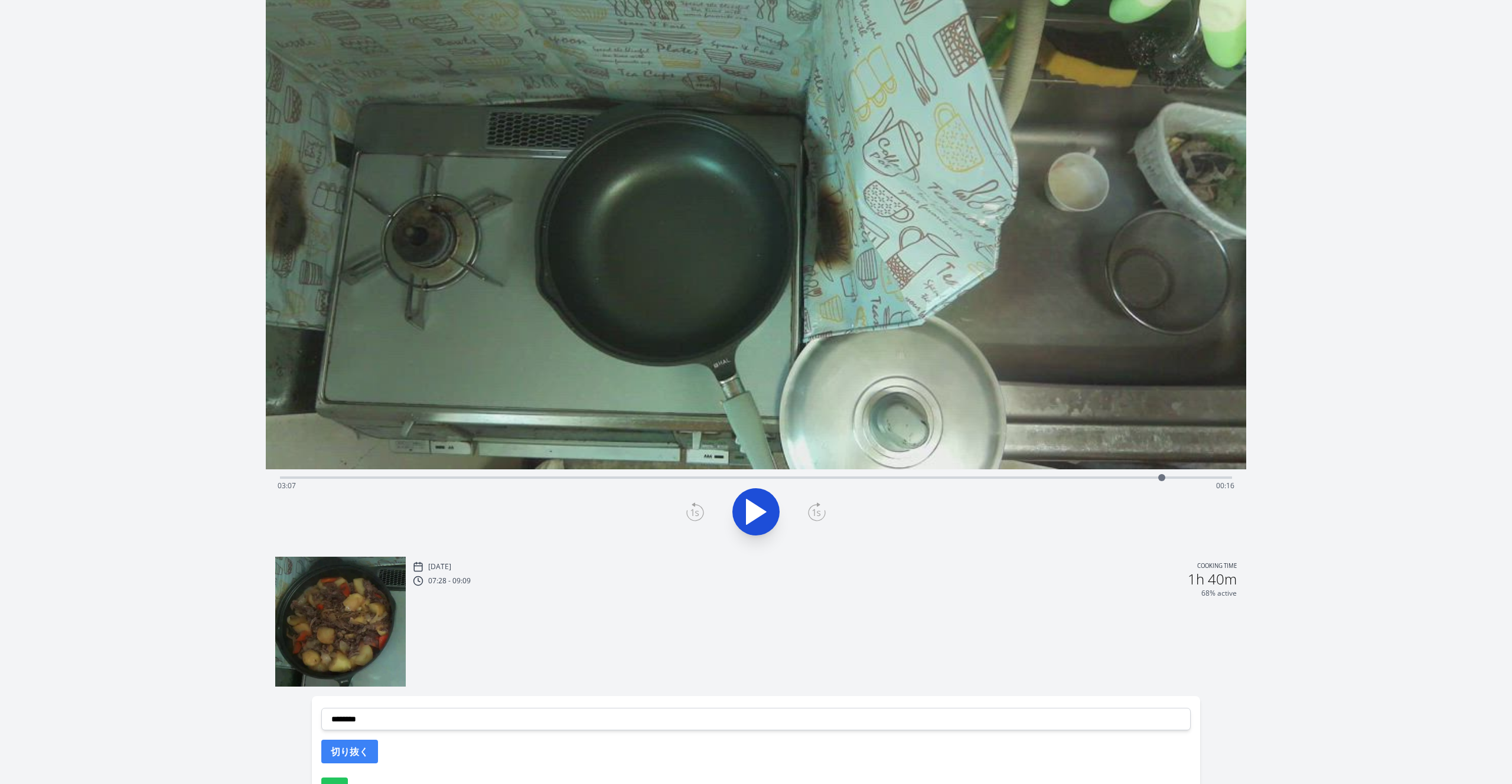
click at [1168, 482] on div at bounding box center [1161, 477] width 17 height 17
drag, startPoint x: 1168, startPoint y: 482, endPoint x: 1097, endPoint y: 477, distance: 71.2
click at [1097, 477] on div at bounding box center [1096, 477] width 17 height 17
click at [765, 501] on icon at bounding box center [756, 512] width 33 height 33
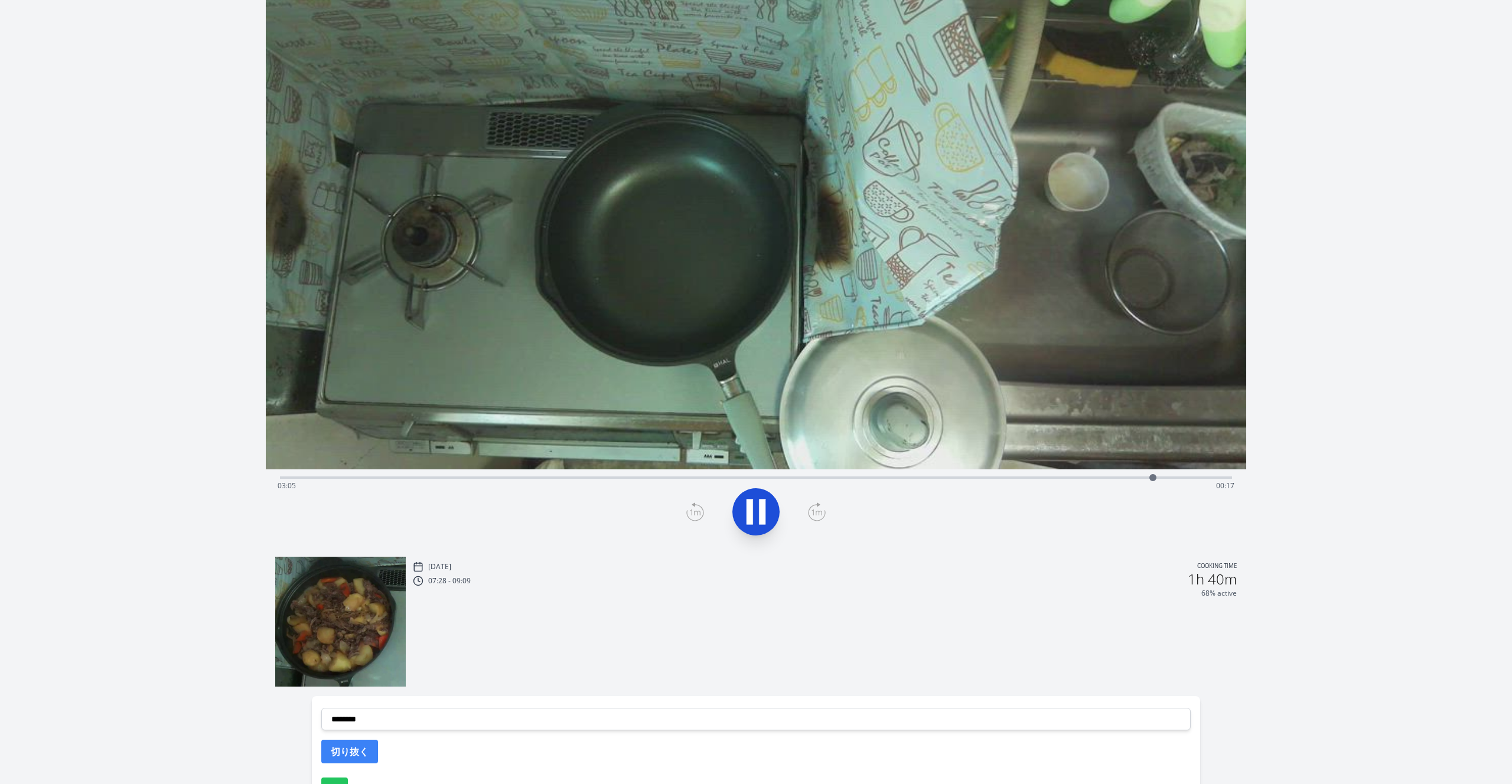
click at [765, 501] on icon at bounding box center [756, 512] width 33 height 33
click at [1184, 475] on div "Time elapsed: 03:07 Time remaining: 00:16" at bounding box center [756, 476] width 952 height 14
click at [1202, 477] on div "Time elapsed: 03:13 Time remaining: 00:10" at bounding box center [756, 486] width 957 height 19
click at [1216, 477] on div "Time elapsed: 03:16 Time remaining: 00:07" at bounding box center [756, 486] width 957 height 19
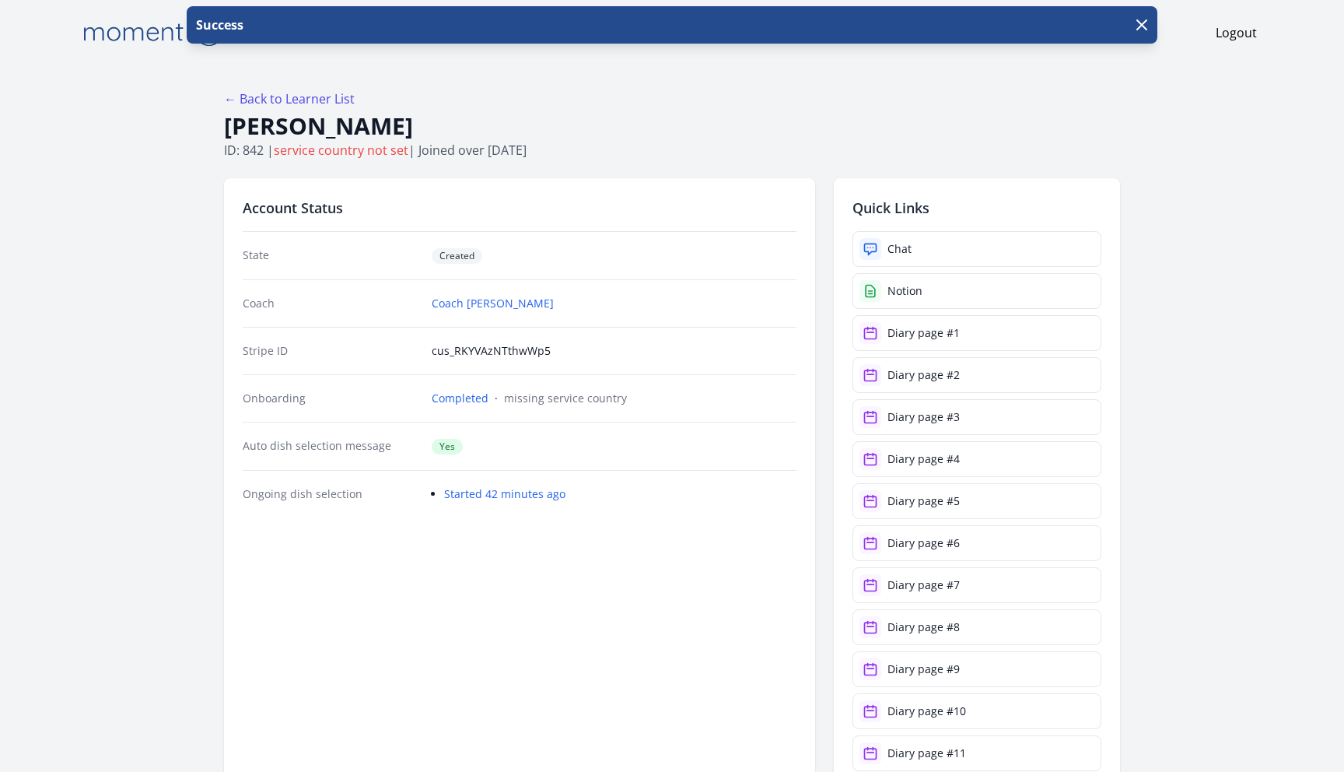
scroll to position [1786, 0]
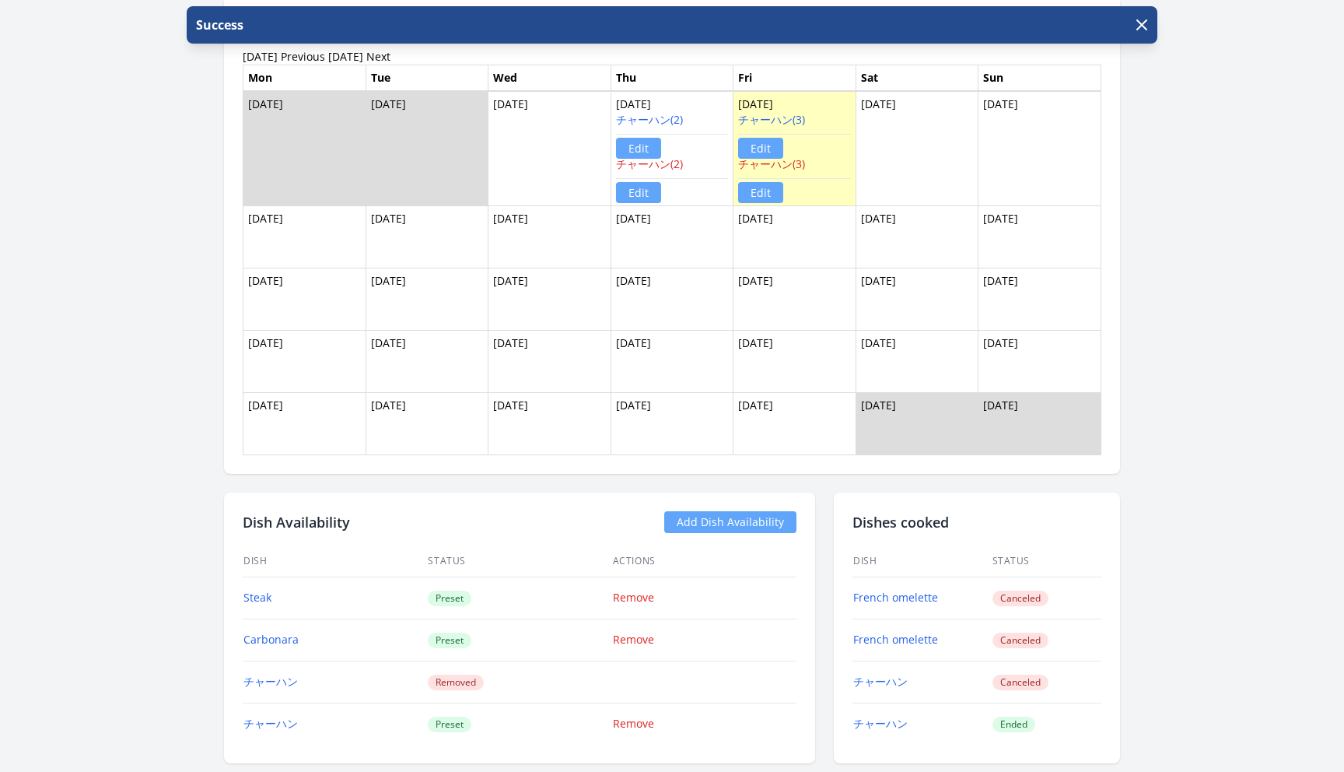
click at [401, 57] on div "Success" at bounding box center [672, 32] width 1344 height 53
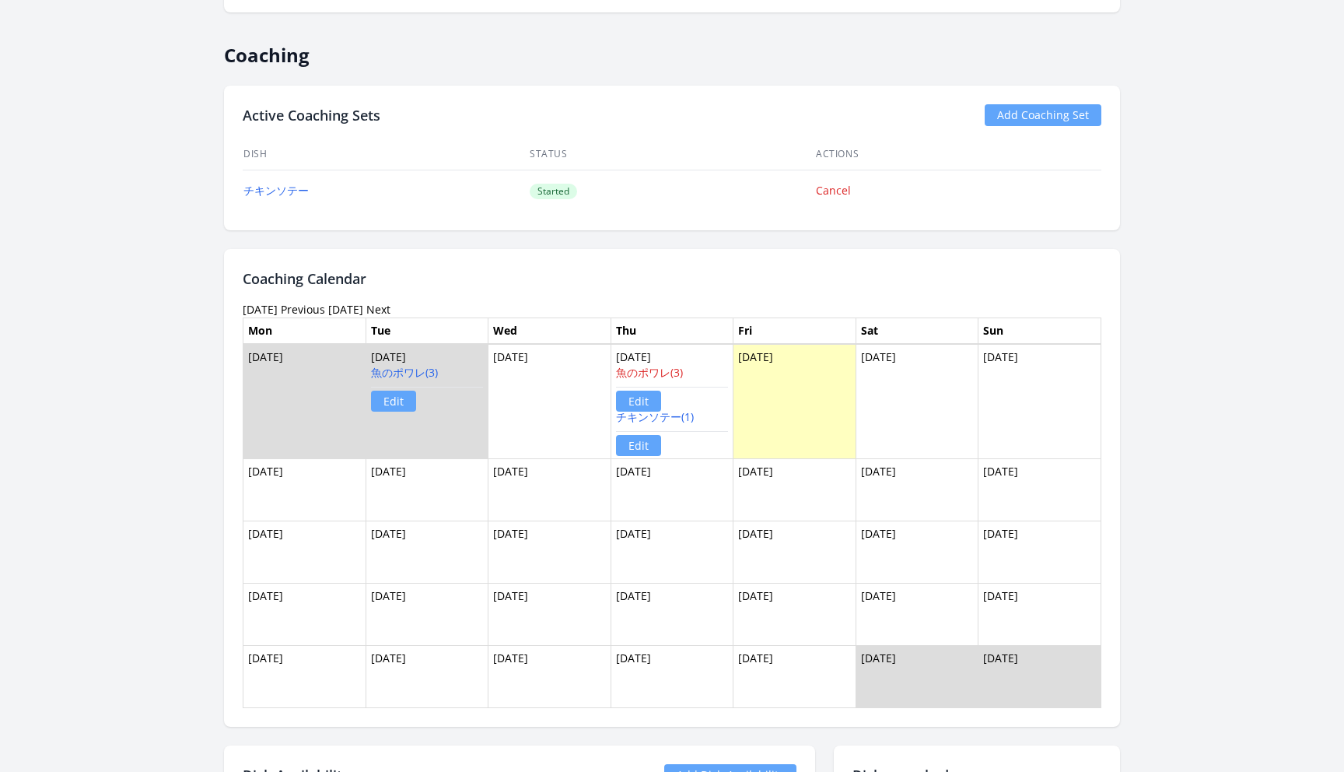
scroll to position [929, 0]
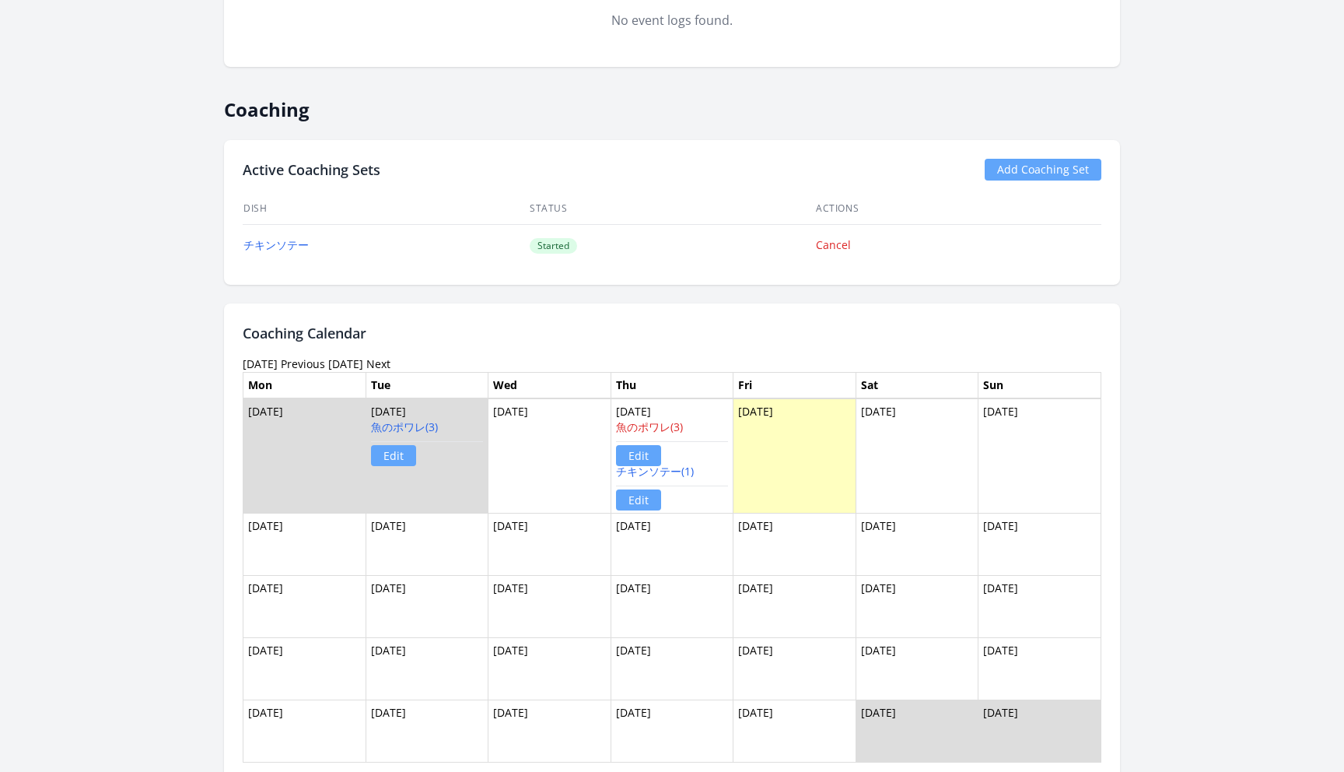
click at [325, 363] on link "Previous" at bounding box center [303, 363] width 44 height 15
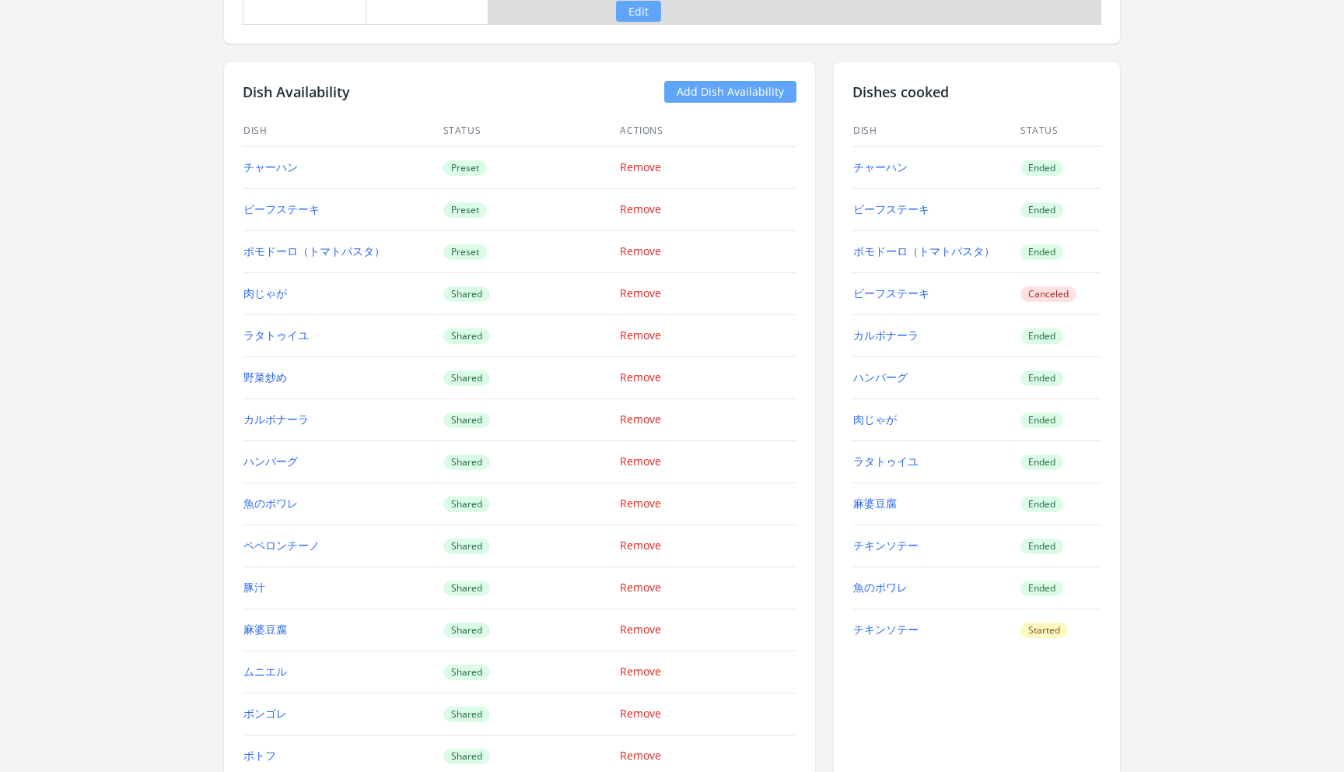
scroll to position [1912, 0]
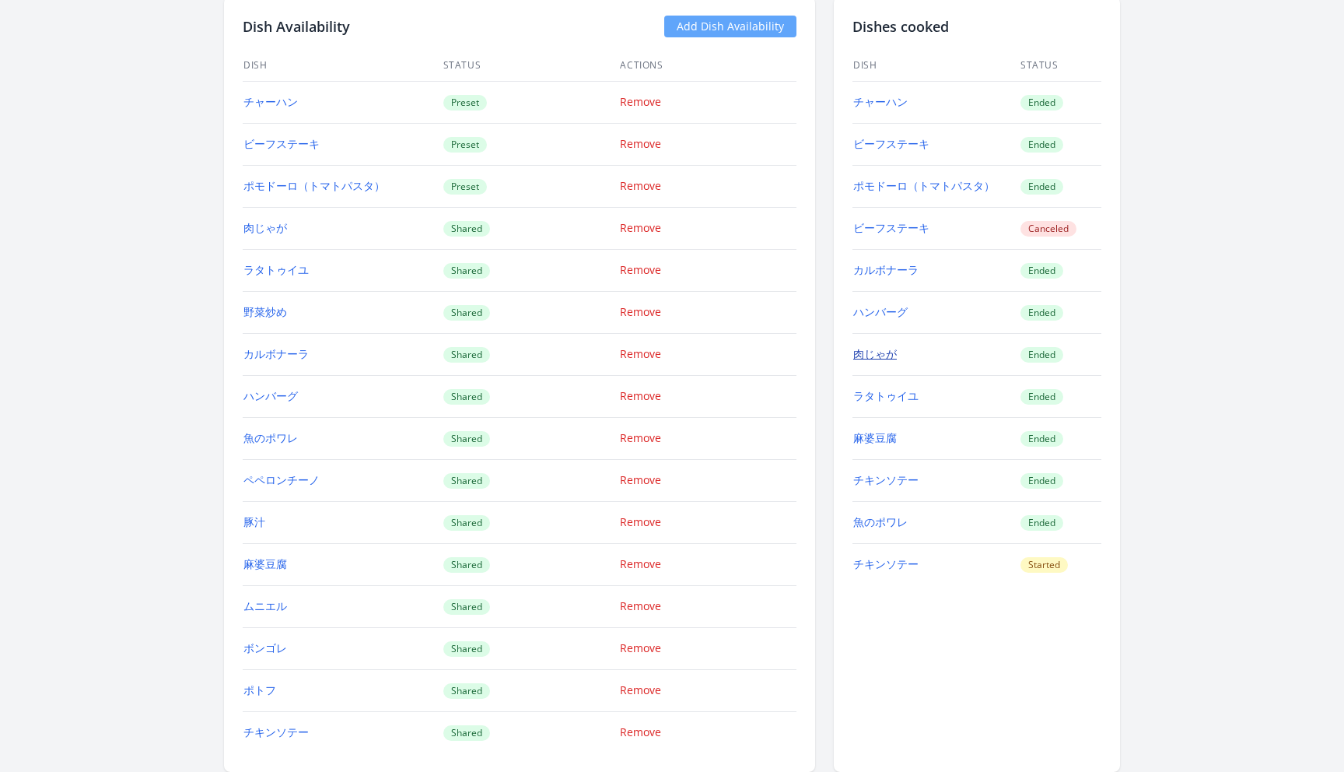
click at [879, 352] on link "肉じゃが" at bounding box center [875, 353] width 44 height 15
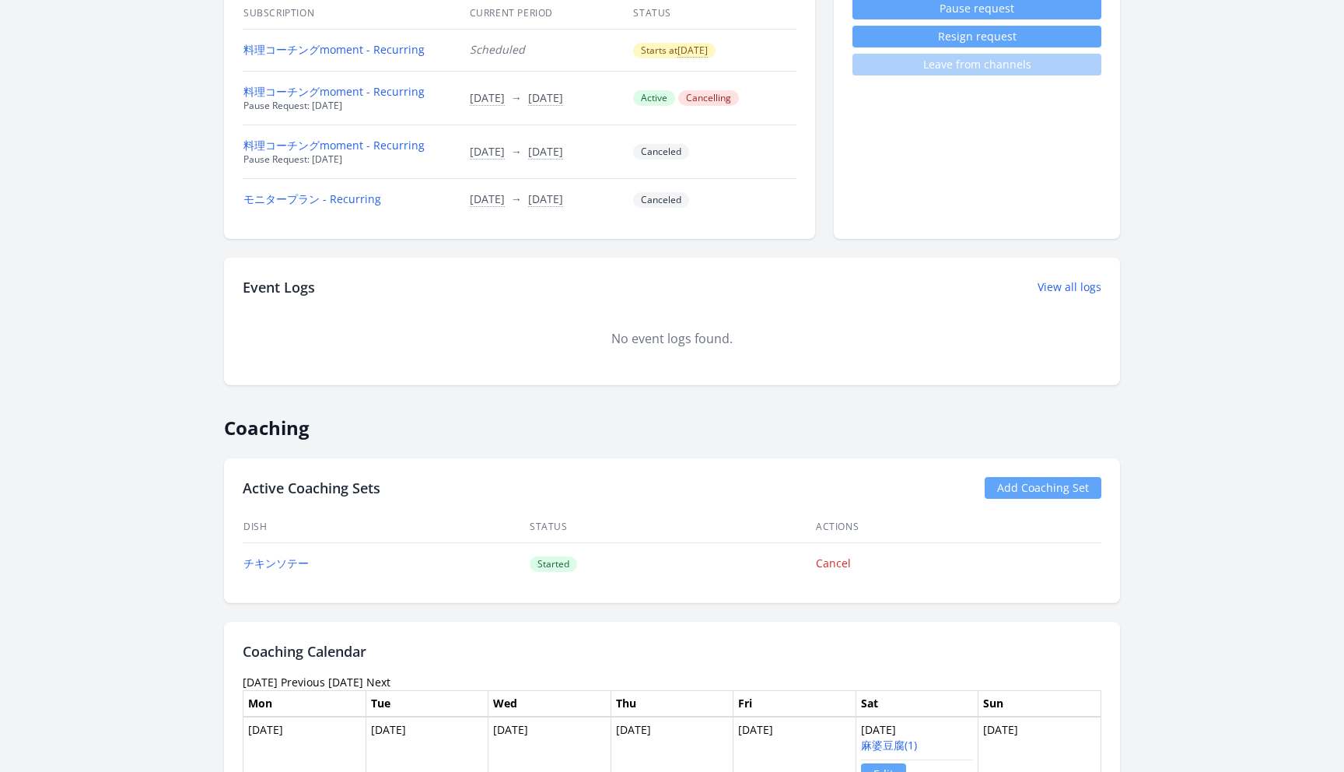
scroll to position [0, 0]
